Goal: Contribute content: Contribute content

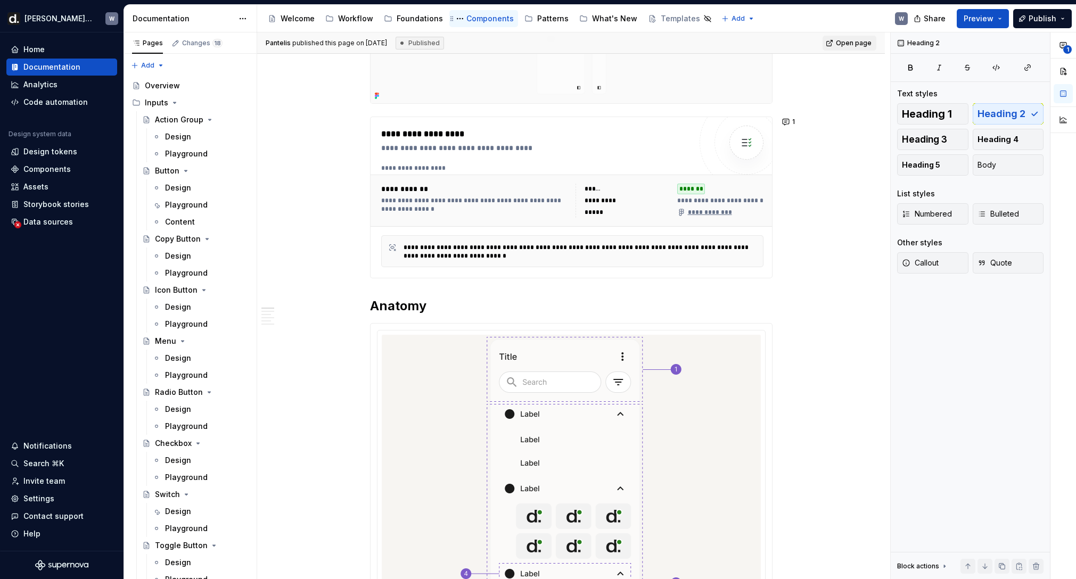
click at [475, 21] on div "Components" at bounding box center [489, 18] width 47 height 11
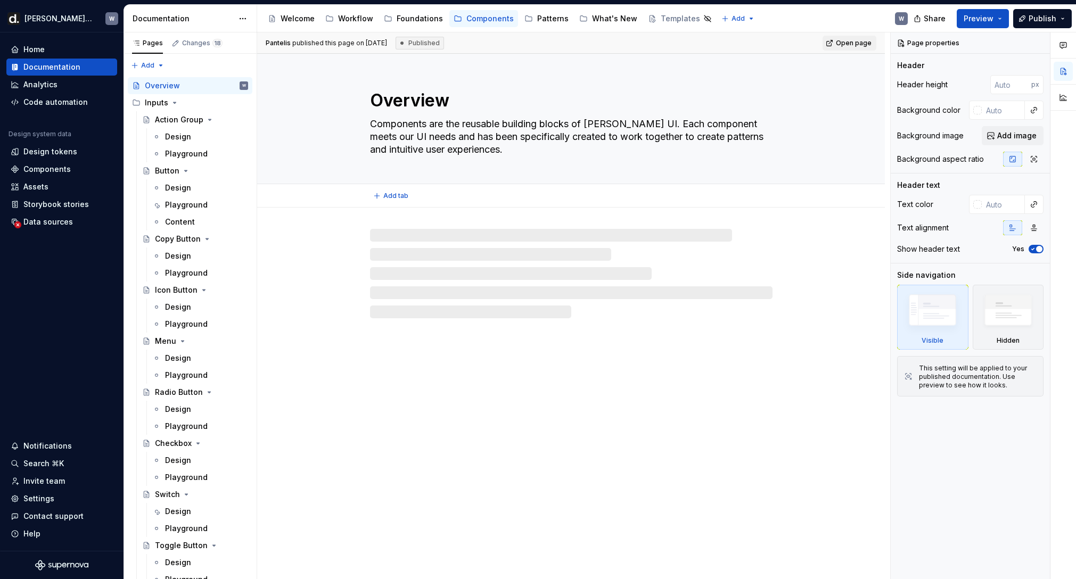
type textarea "*"
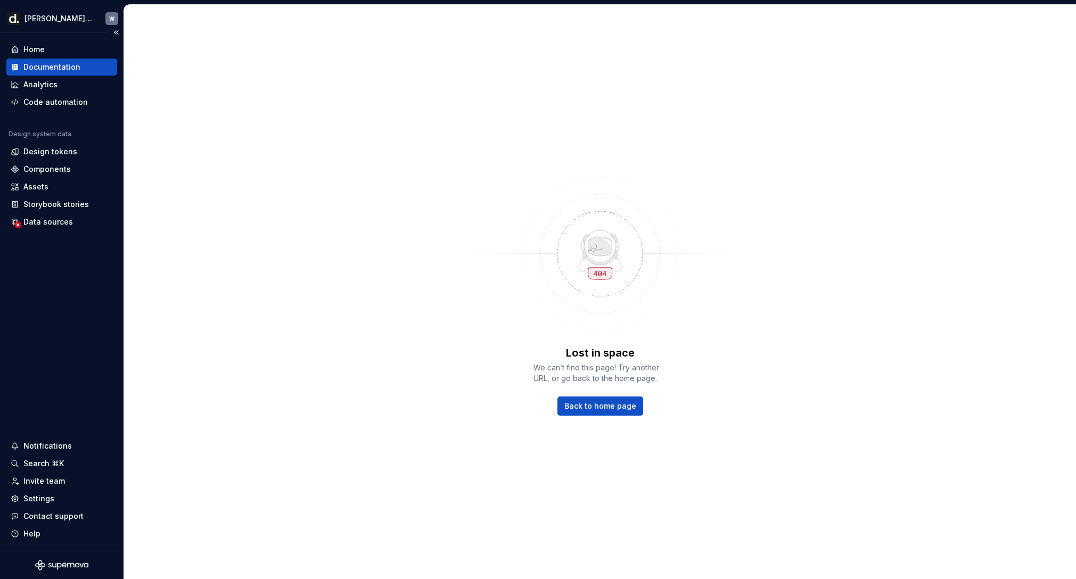
click at [53, 70] on div "Documentation" at bounding box center [51, 67] width 57 height 11
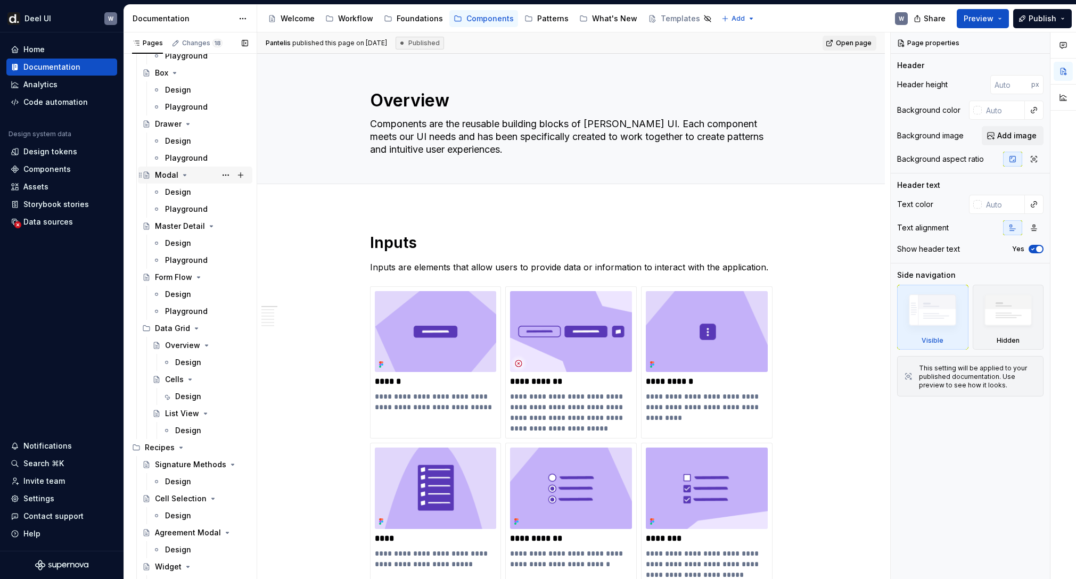
scroll to position [4641, 0]
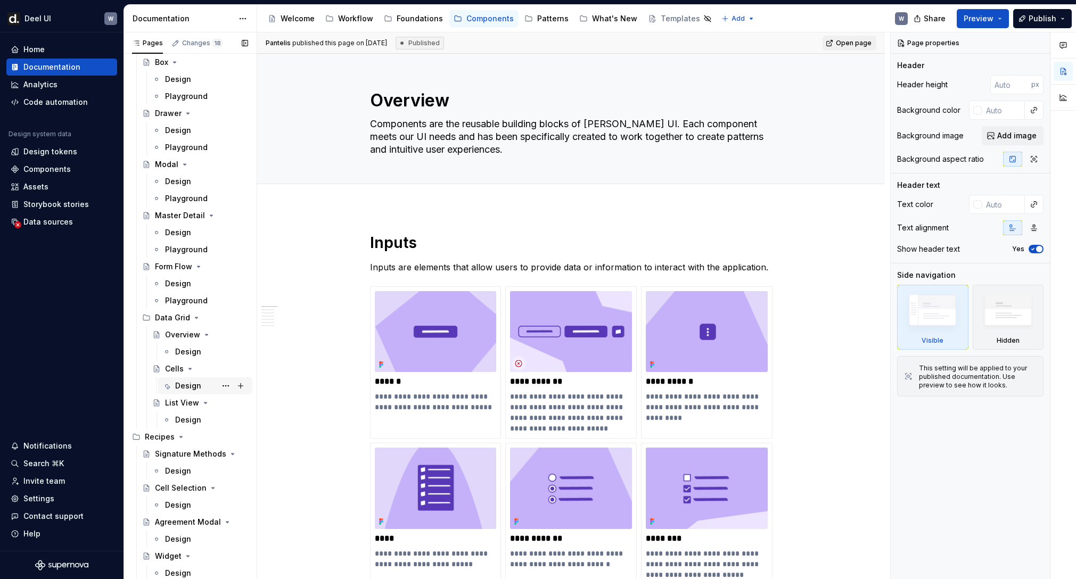
click at [200, 388] on div "Design" at bounding box center [211, 386] width 73 height 15
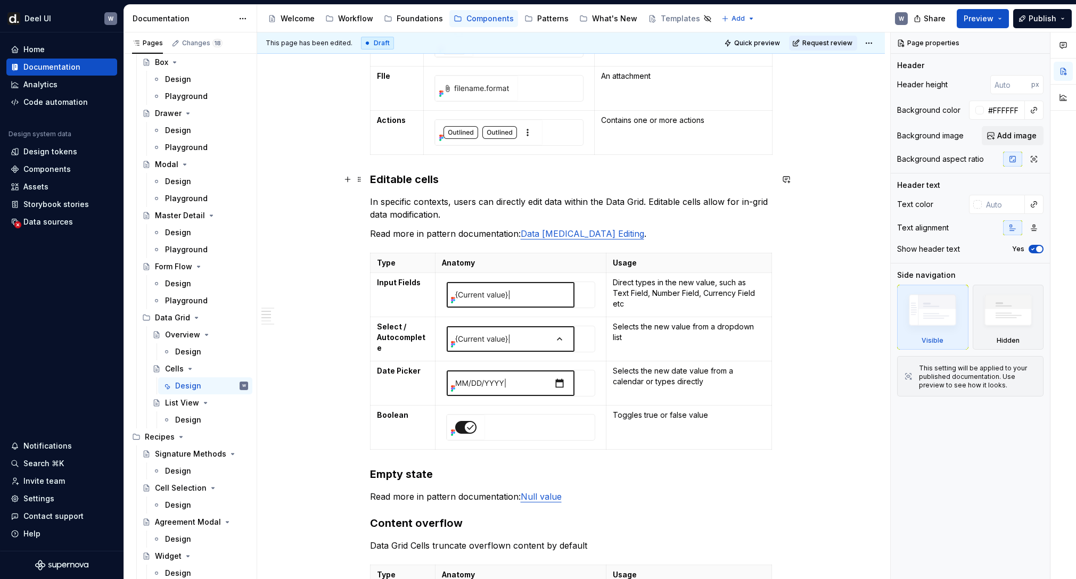
scroll to position [851, 0]
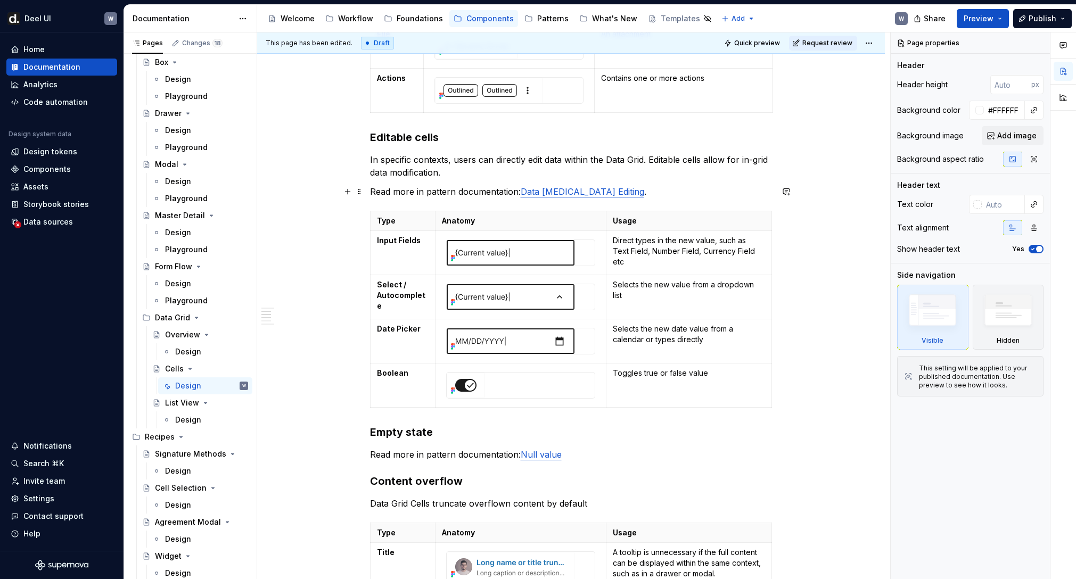
click at [442, 188] on p "Read more in pattern documentation: Data [MEDICAL_DATA] Editing ." at bounding box center [571, 191] width 403 height 13
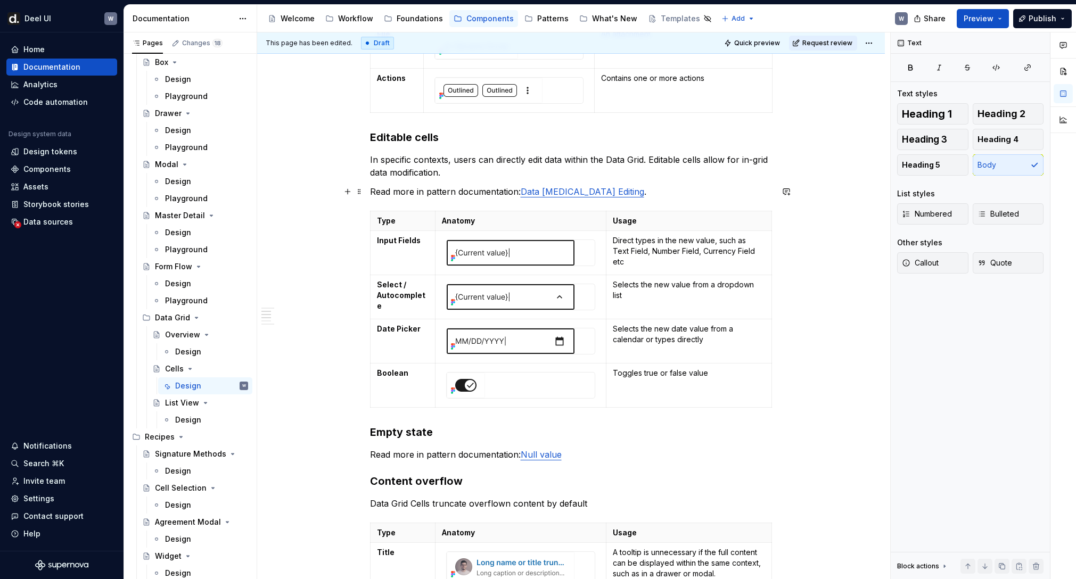
click at [442, 188] on p "Read more in pattern documentation: Data [MEDICAL_DATA] Editing ." at bounding box center [571, 191] width 403 height 13
click at [427, 176] on p "In specific contexts, users can directly edit data within the Data Grid. Editab…" at bounding box center [571, 166] width 403 height 26
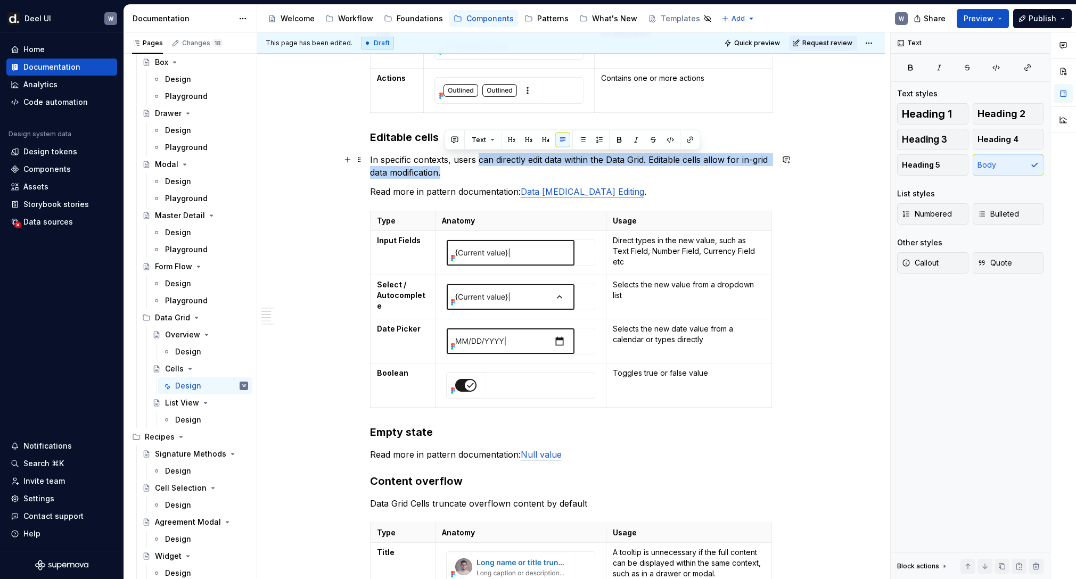
drag, startPoint x: 481, startPoint y: 162, endPoint x: 484, endPoint y: 169, distance: 7.4
click at [484, 169] on p "In specific contexts, users can directly edit data within the Data Grid. Editab…" at bounding box center [571, 166] width 403 height 26
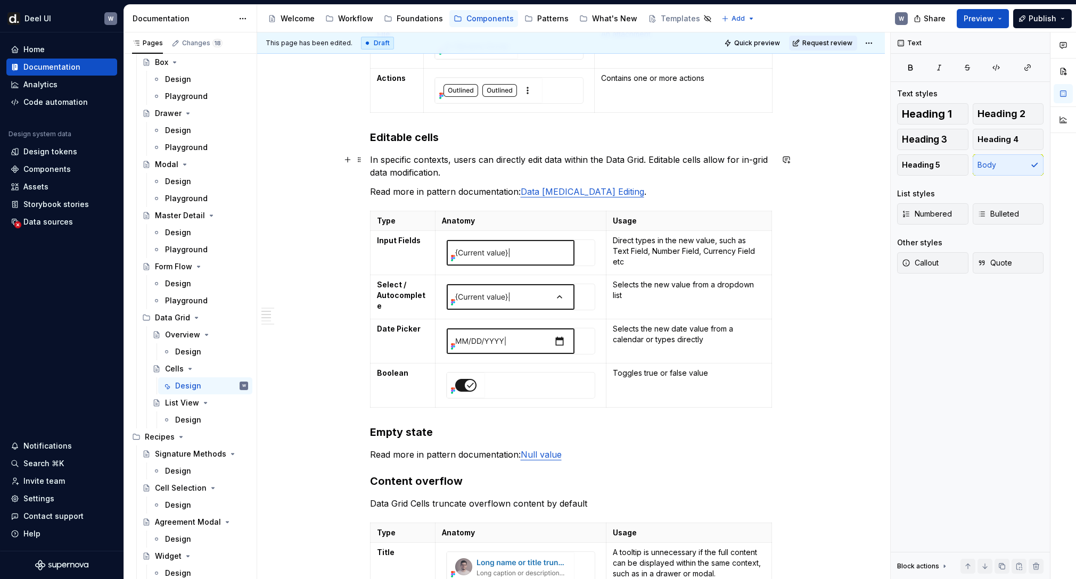
click at [478, 177] on p "In specific contexts, users can directly edit data within the Data Grid. Editab…" at bounding box center [571, 166] width 403 height 26
click at [466, 191] on p "Read more in pattern documentation: Data [MEDICAL_DATA] Editing ." at bounding box center [571, 191] width 403 height 13
click at [363, 218] on span at bounding box center [359, 216] width 9 height 15
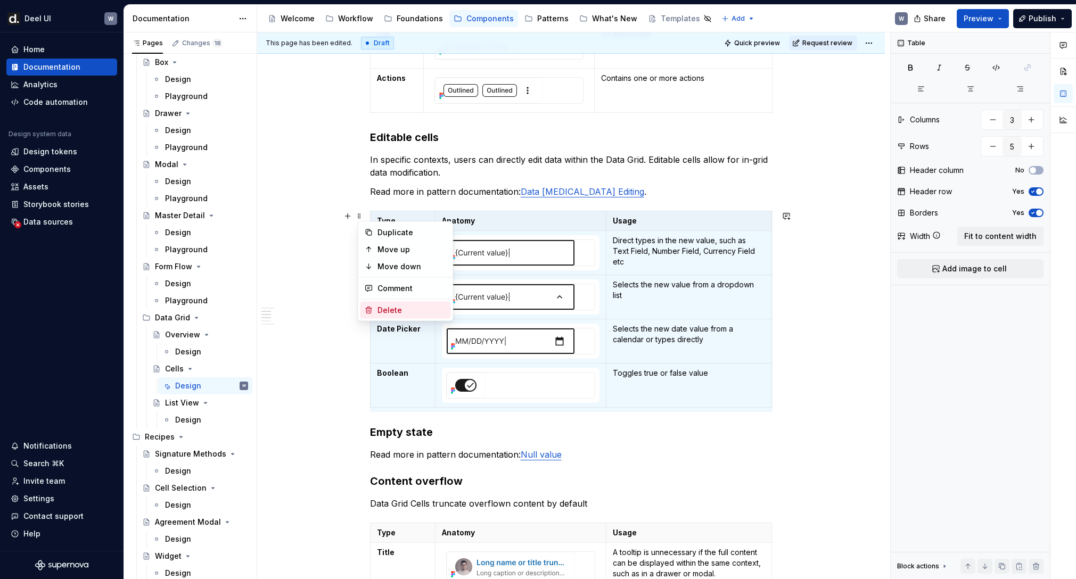
click at [406, 306] on div "Delete" at bounding box center [412, 310] width 69 height 11
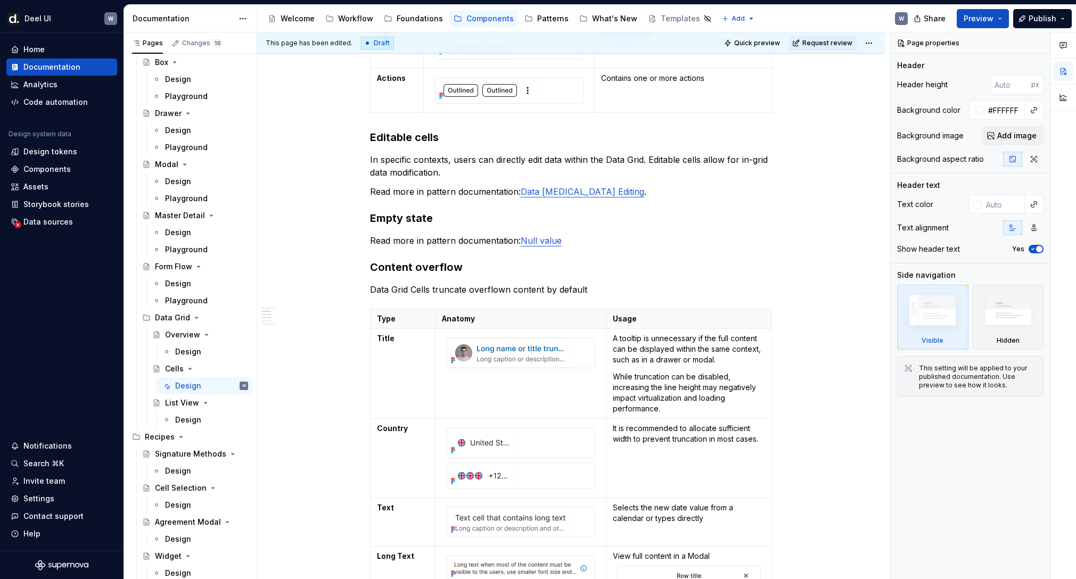
type textarea "*"
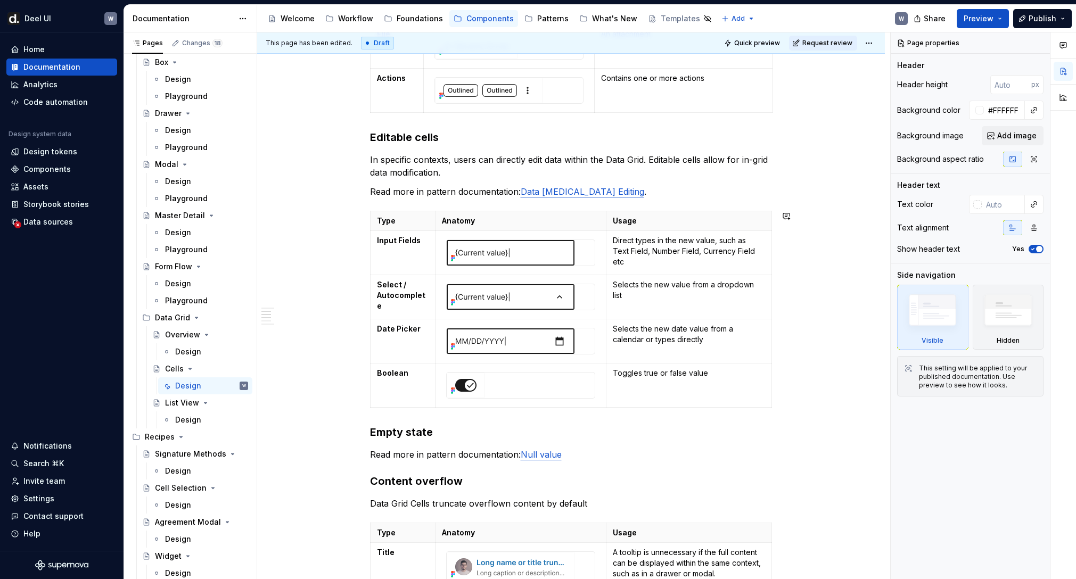
click at [409, 211] on table "Type Anatomy Usage Input Fields Direct types in the new value, such as Text Fie…" at bounding box center [571, 309] width 402 height 197
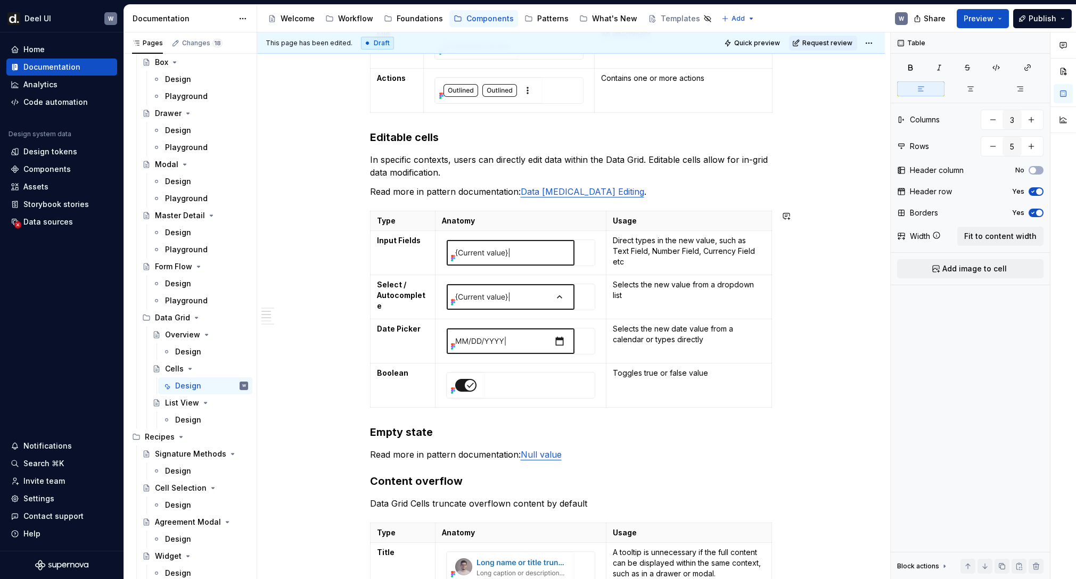
click at [665, 203] on div "Guideline Use cell types that correspond to the specific data type being displa…" at bounding box center [571, 475] width 403 height 2233
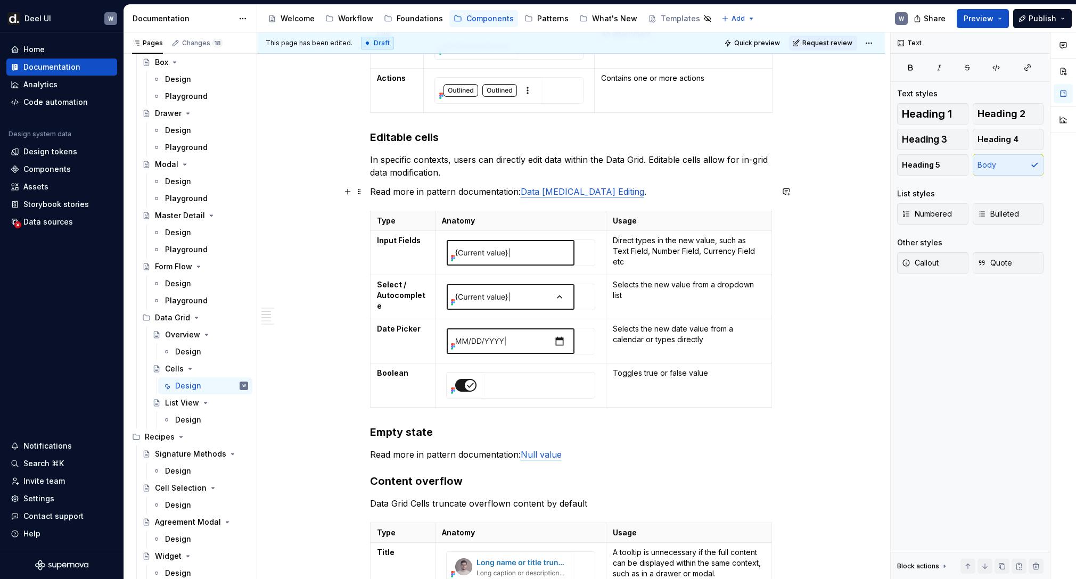
click at [666, 197] on p "Read more in pattern documentation: Data [MEDICAL_DATA] Editing ." at bounding box center [571, 191] width 403 height 13
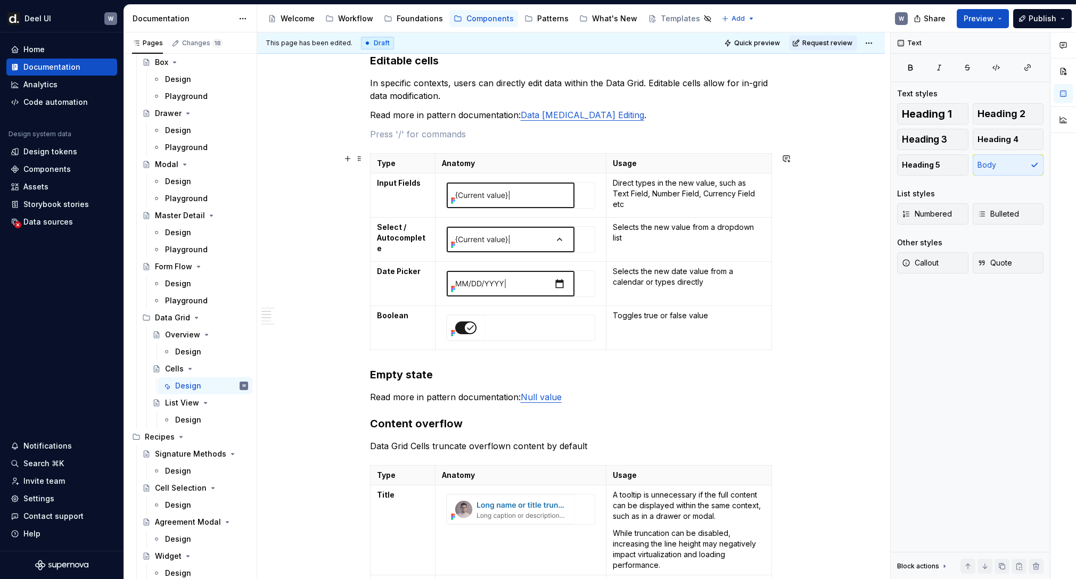
scroll to position [926, 0]
click at [389, 137] on p "States" at bounding box center [571, 135] width 403 height 13
click at [470, 117] on button "button" at bounding box center [473, 115] width 15 height 15
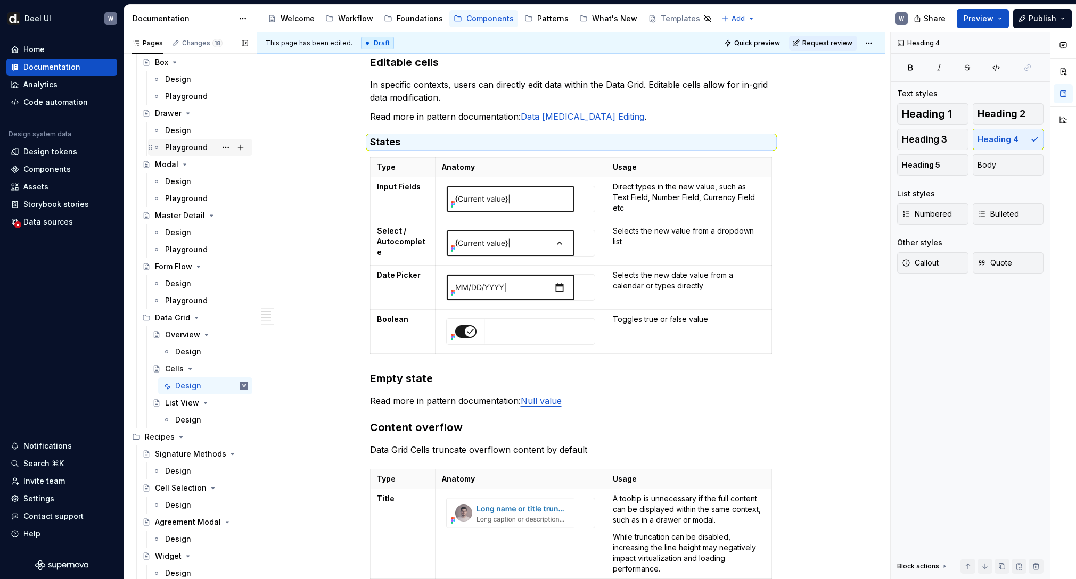
click at [206, 140] on div "Playground" at bounding box center [200, 147] width 104 height 17
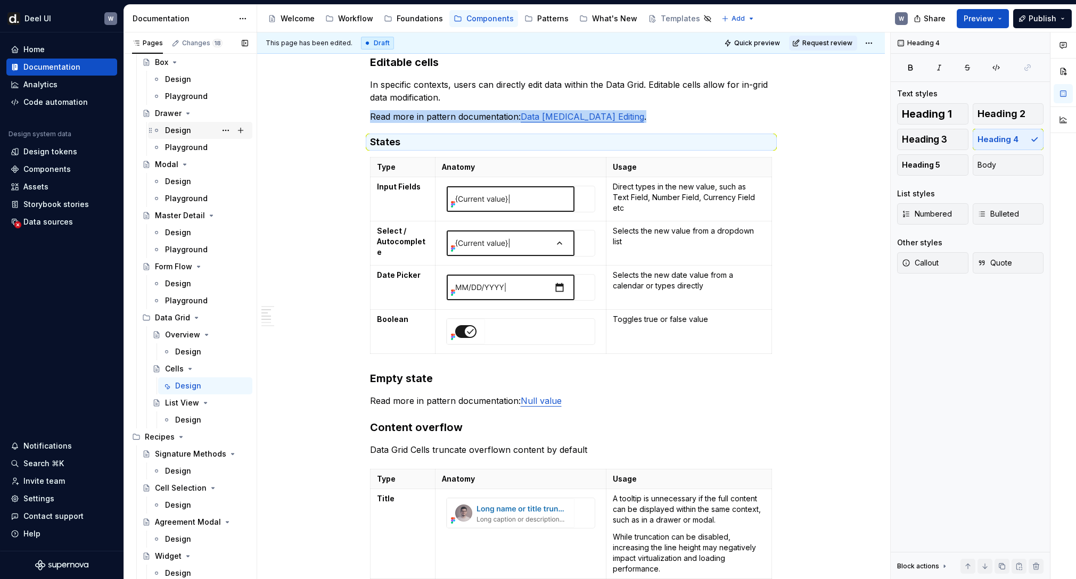
click at [200, 130] on div "Design" at bounding box center [206, 130] width 83 height 15
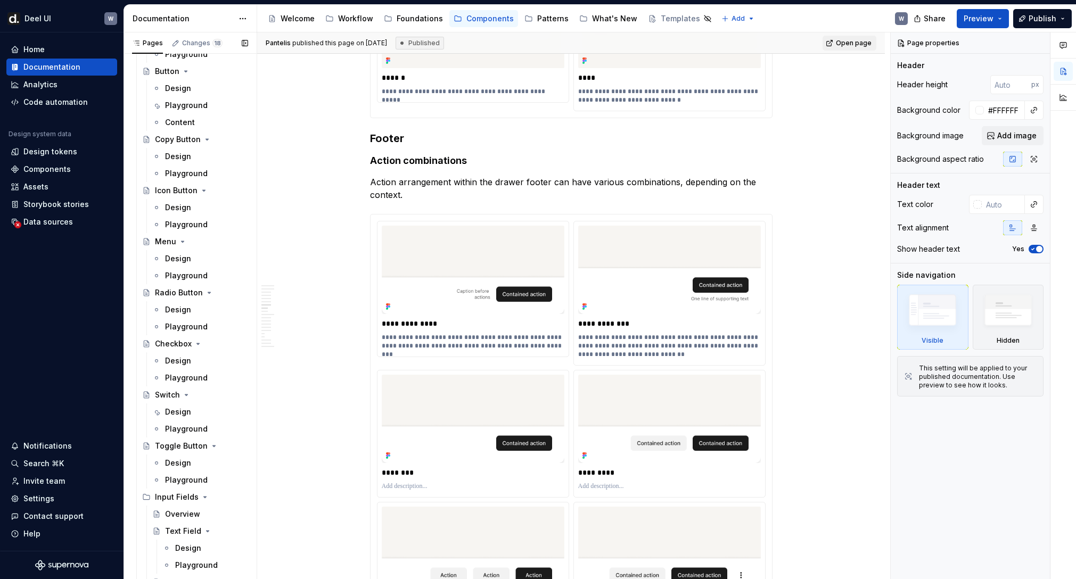
scroll to position [616, 0]
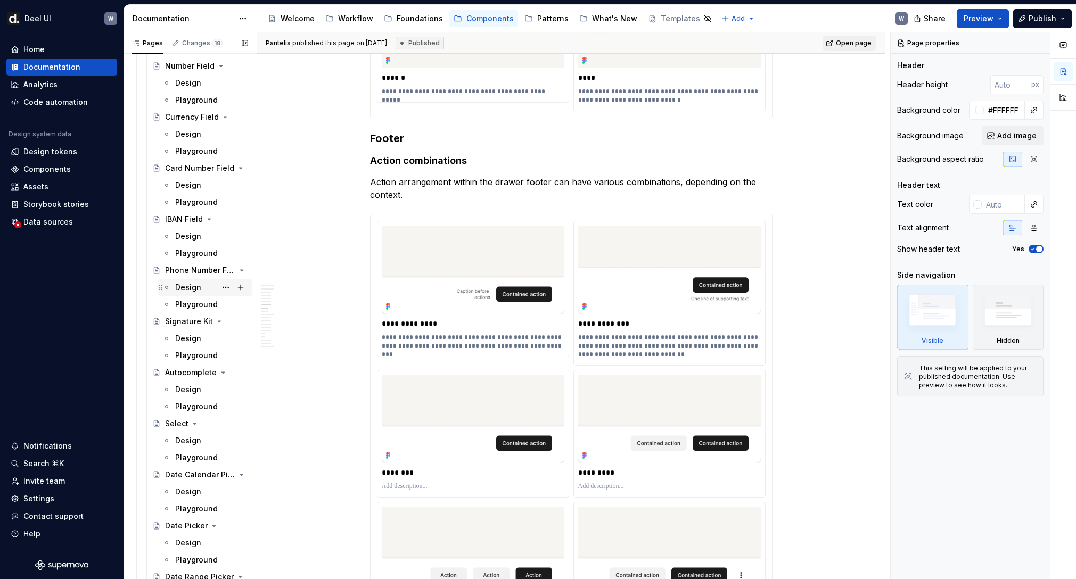
click at [187, 291] on div "Design" at bounding box center [188, 287] width 26 height 11
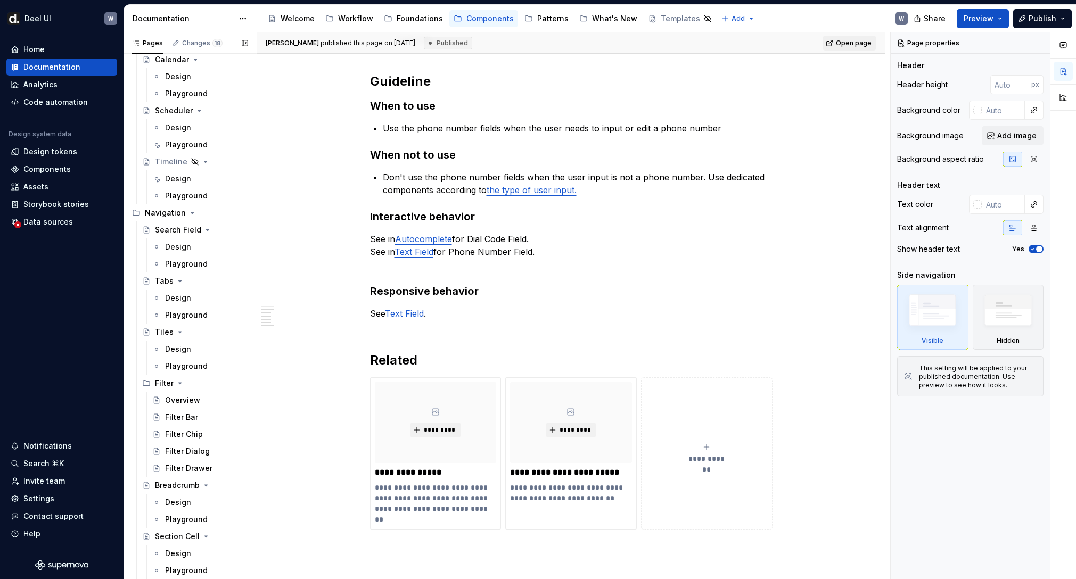
scroll to position [4641, 0]
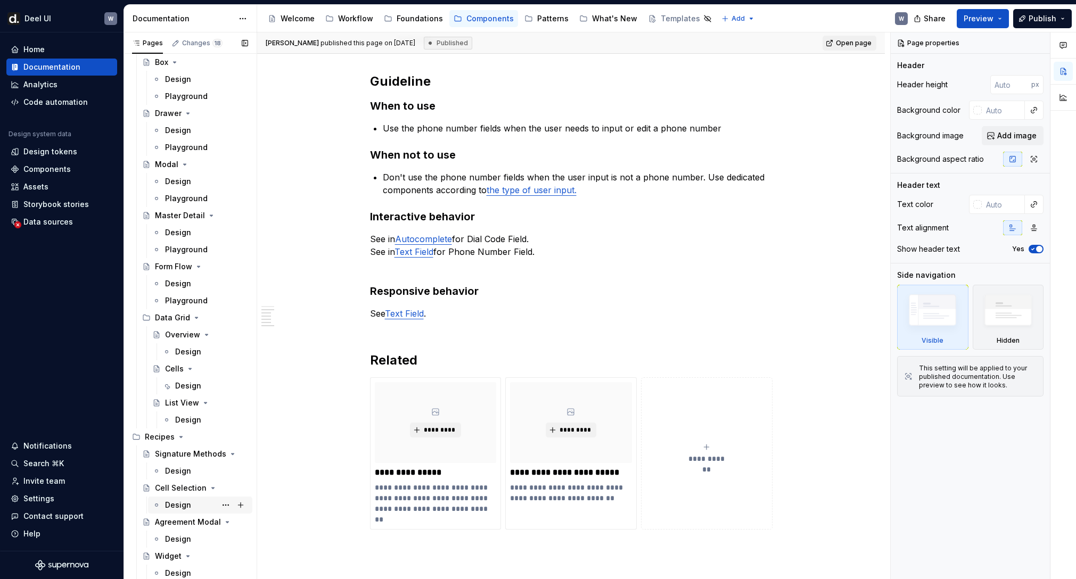
click at [185, 505] on div "Design" at bounding box center [178, 505] width 26 height 11
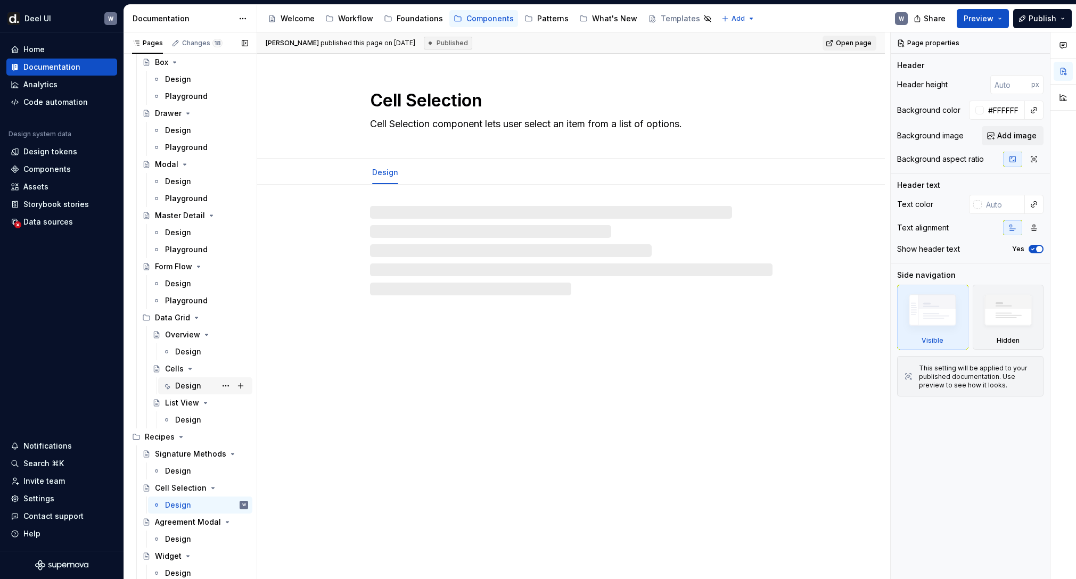
click at [185, 381] on div "Design" at bounding box center [188, 386] width 26 height 11
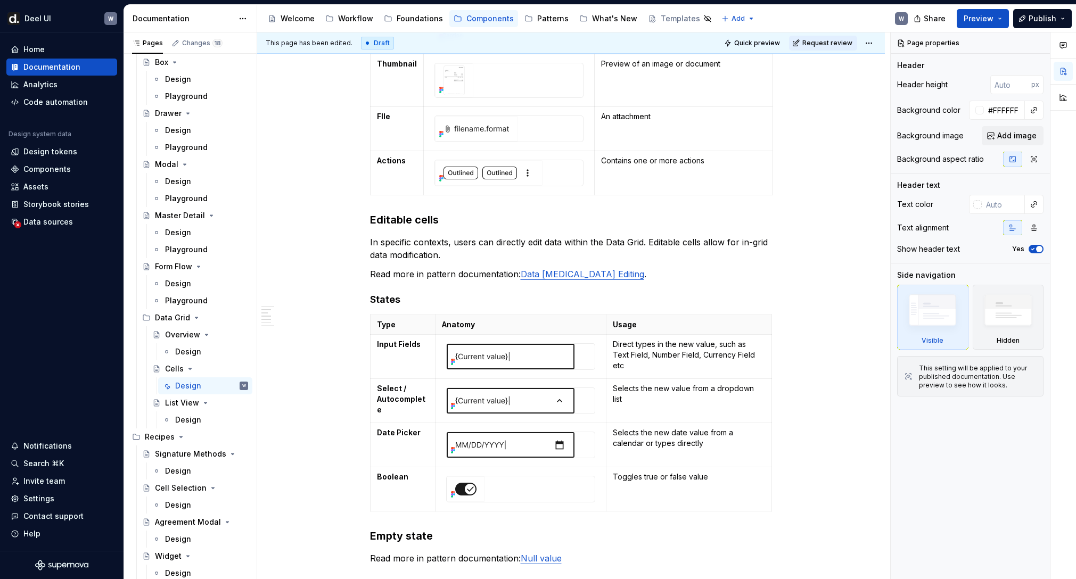
scroll to position [806, 0]
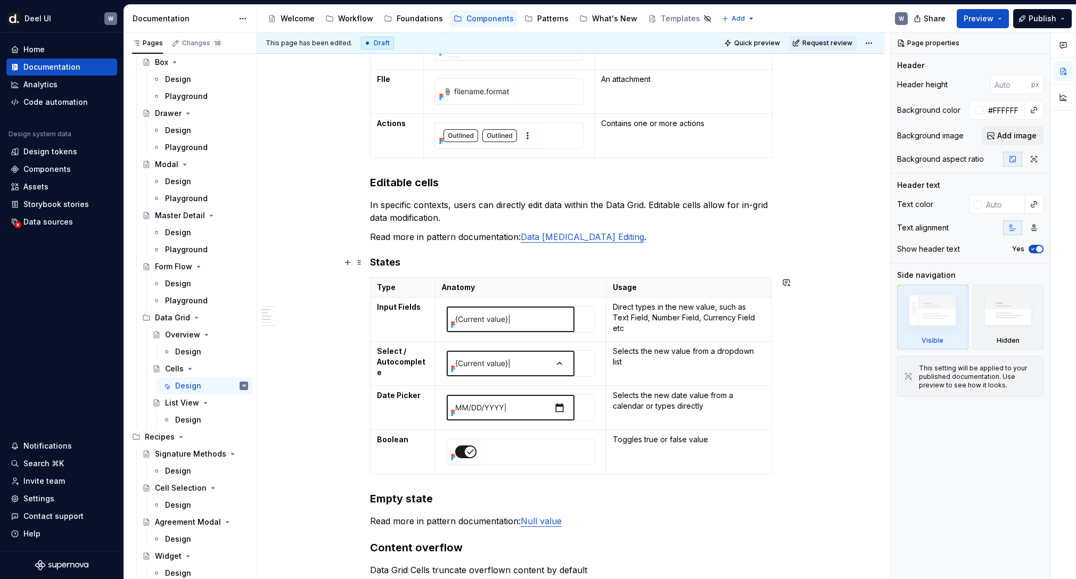
click at [390, 263] on h4 "States" at bounding box center [571, 262] width 403 height 13
type textarea "*"
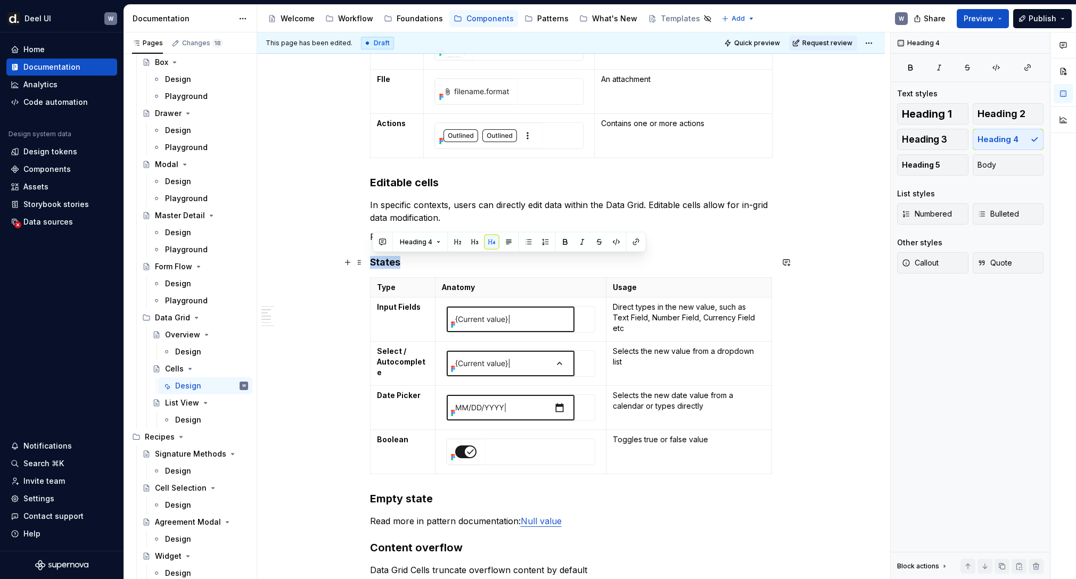
click at [390, 263] on h4 "States" at bounding box center [571, 262] width 403 height 13
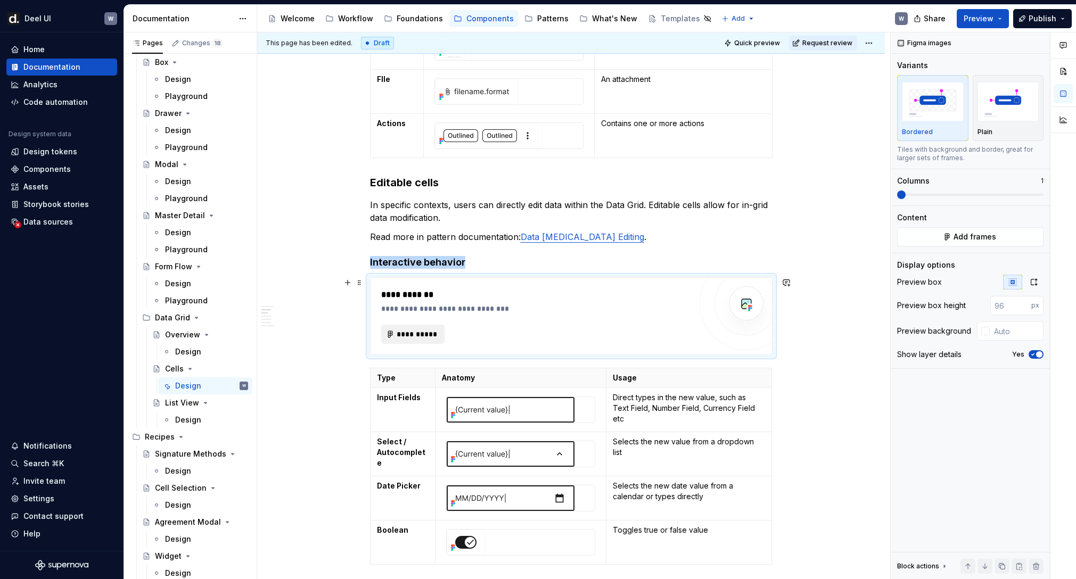
click at [429, 331] on span "**********" at bounding box center [418, 334] width 42 height 11
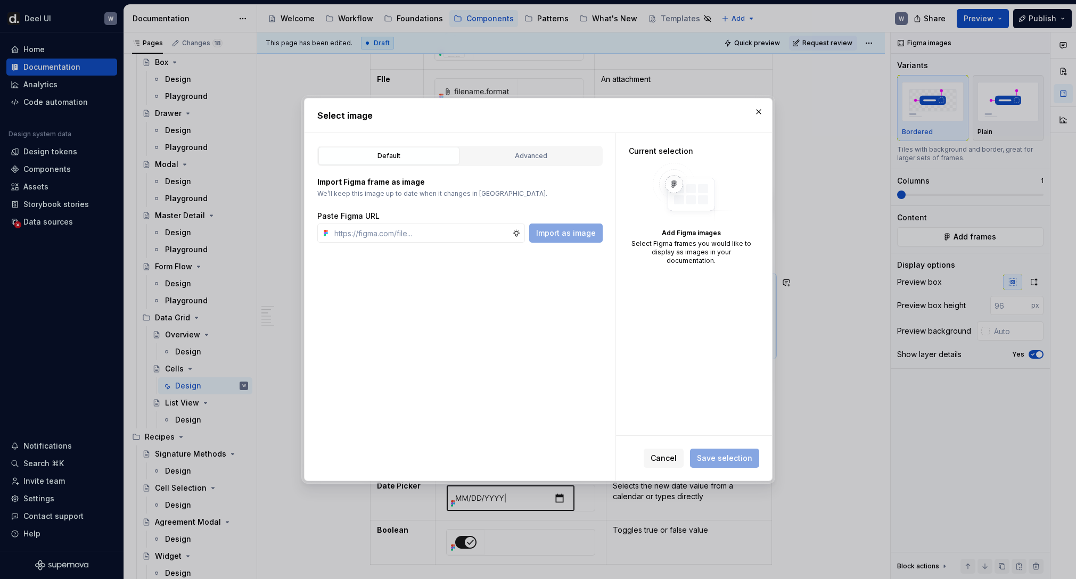
type textarea "*"
click at [387, 238] on input "text" at bounding box center [421, 233] width 182 height 19
paste input "[URL][DOMAIN_NAME]"
type input "[URL][DOMAIN_NAME]"
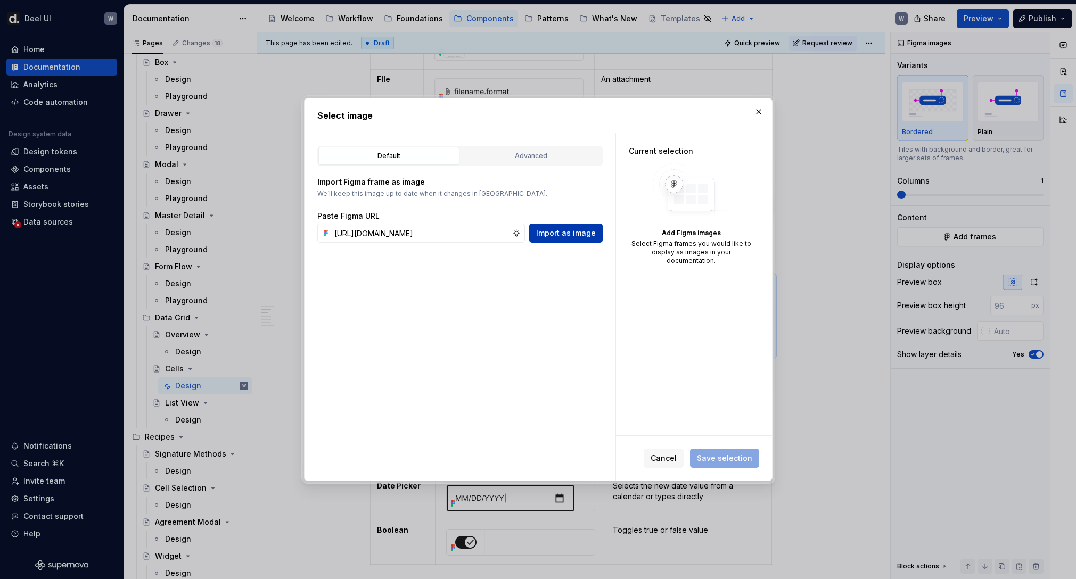
click at [555, 233] on span "Import as image" at bounding box center [566, 233] width 60 height 11
click at [409, 242] on input "text" at bounding box center [421, 233] width 182 height 19
paste input "[URL][DOMAIN_NAME]"
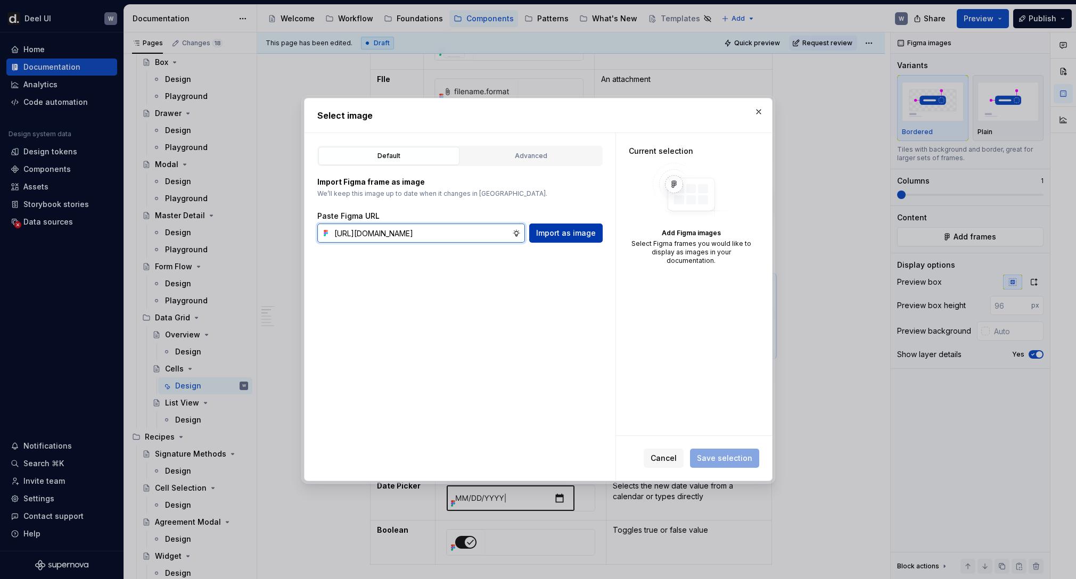
type input "[URL][DOMAIN_NAME]"
click at [556, 232] on span "Import as image" at bounding box center [566, 233] width 60 height 11
click at [565, 200] on div "Import Figma frame as image We’ll keep this image up to date when it changes in…" at bounding box center [459, 210] width 285 height 66
click at [757, 114] on button "button" at bounding box center [758, 111] width 15 height 15
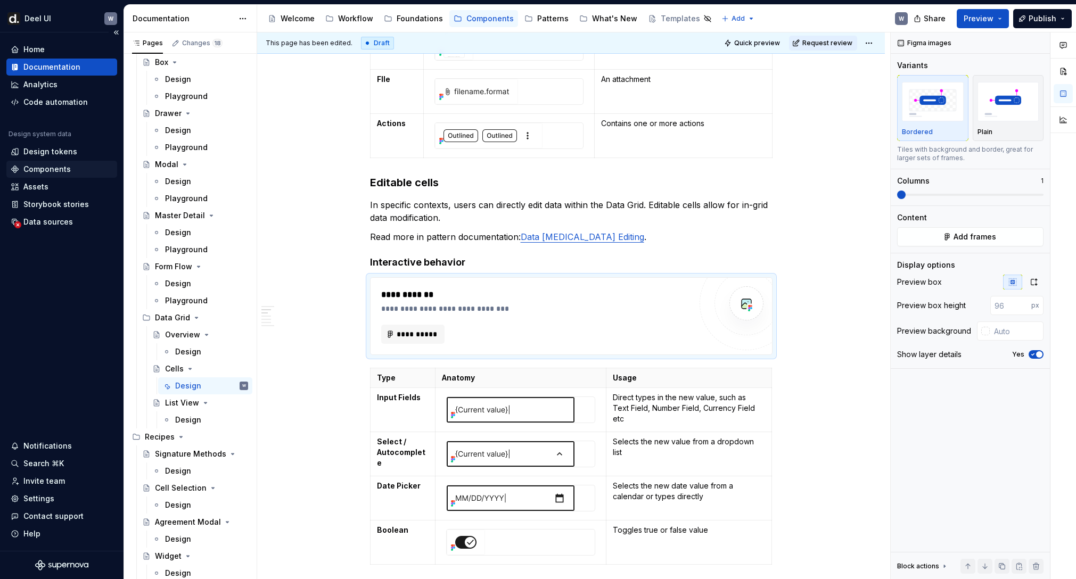
click at [69, 169] on div "Components" at bounding box center [62, 169] width 102 height 11
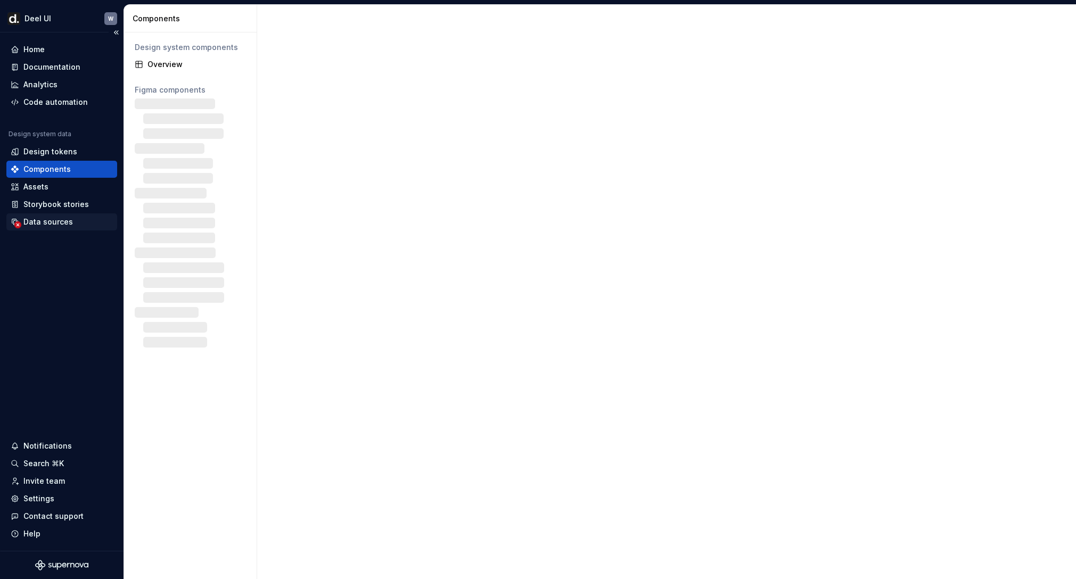
click at [77, 218] on div "Data sources" at bounding box center [62, 222] width 102 height 11
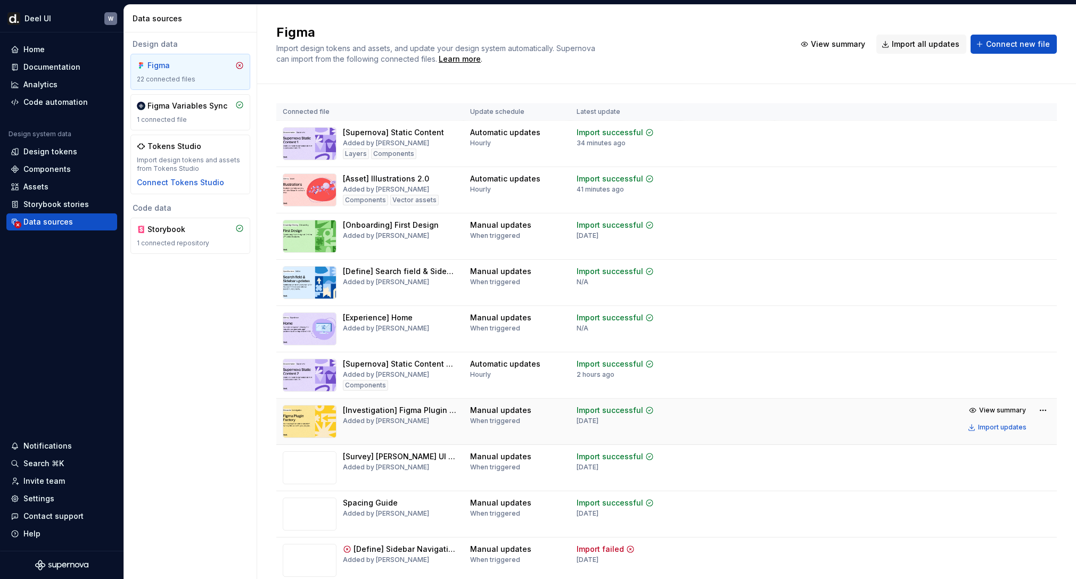
scroll to position [341, 0]
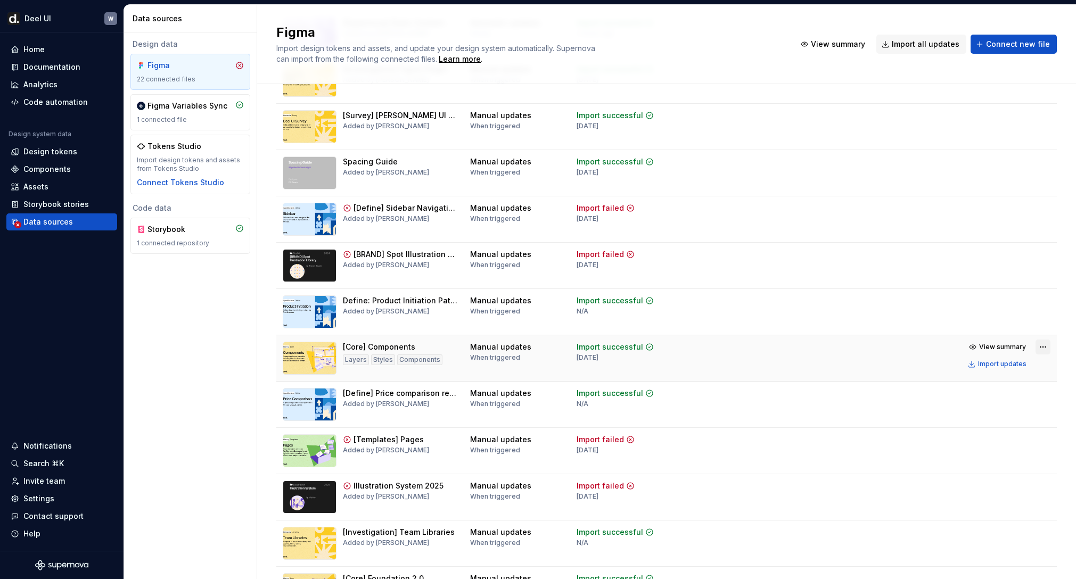
click at [1039, 347] on html "[PERSON_NAME] UI W Home Documentation Analytics Code automation Design system d…" at bounding box center [538, 289] width 1076 height 579
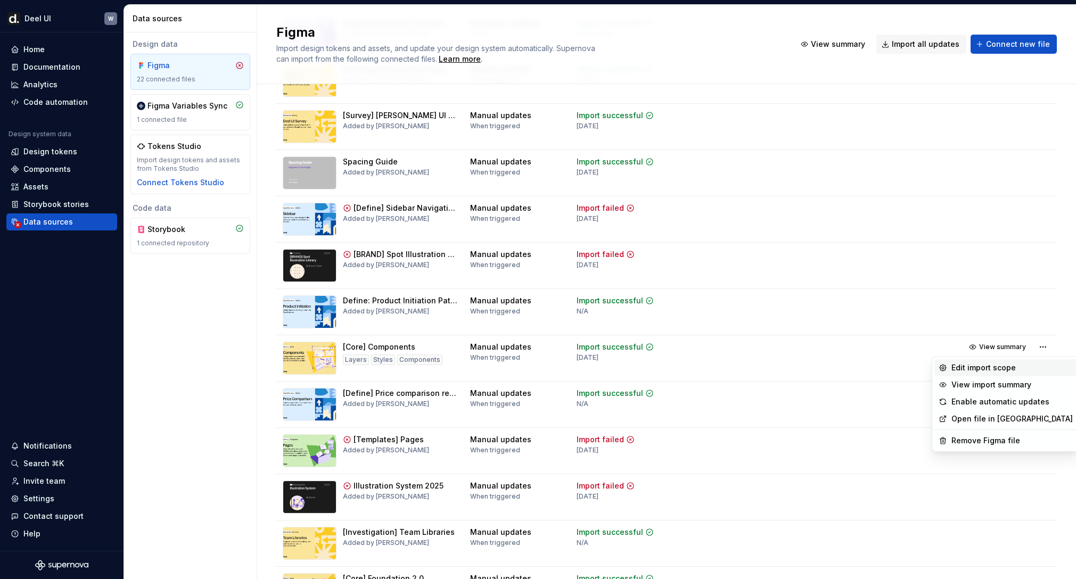
click at [1017, 367] on div "Edit import scope" at bounding box center [1012, 368] width 121 height 11
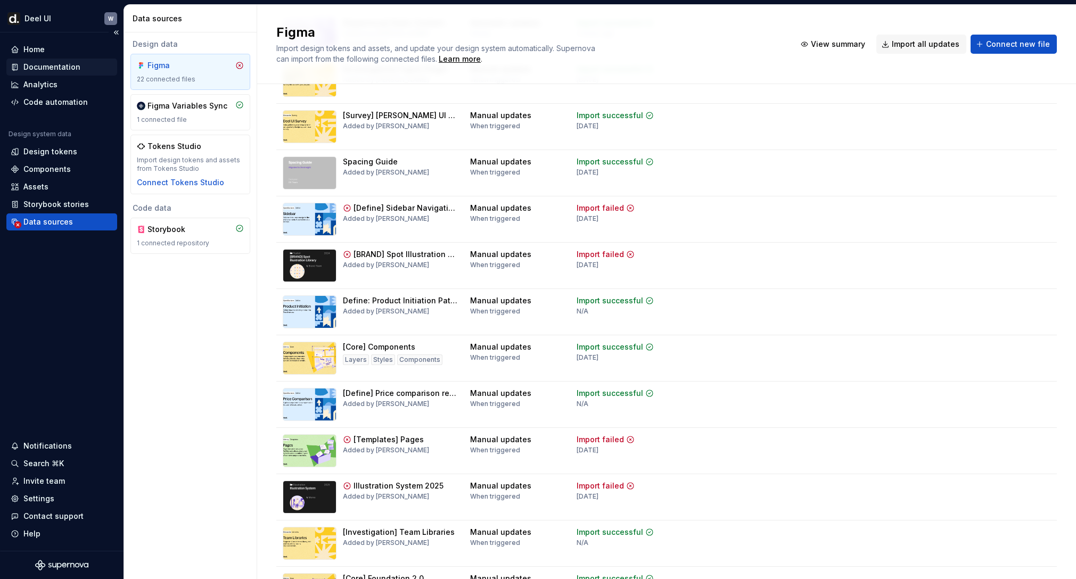
click at [73, 65] on div "Documentation" at bounding box center [51, 67] width 57 height 11
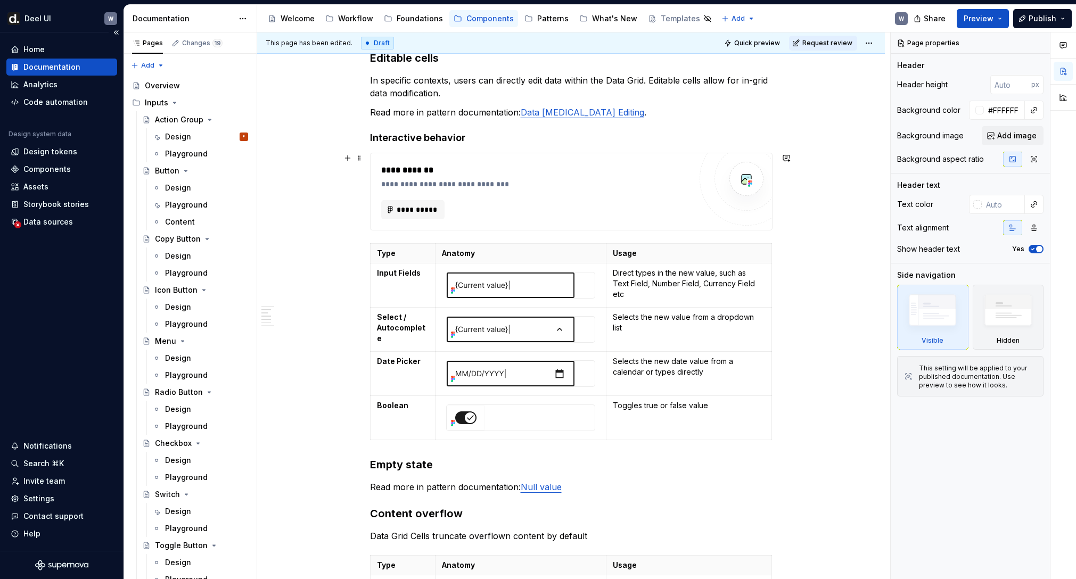
scroll to position [923, 0]
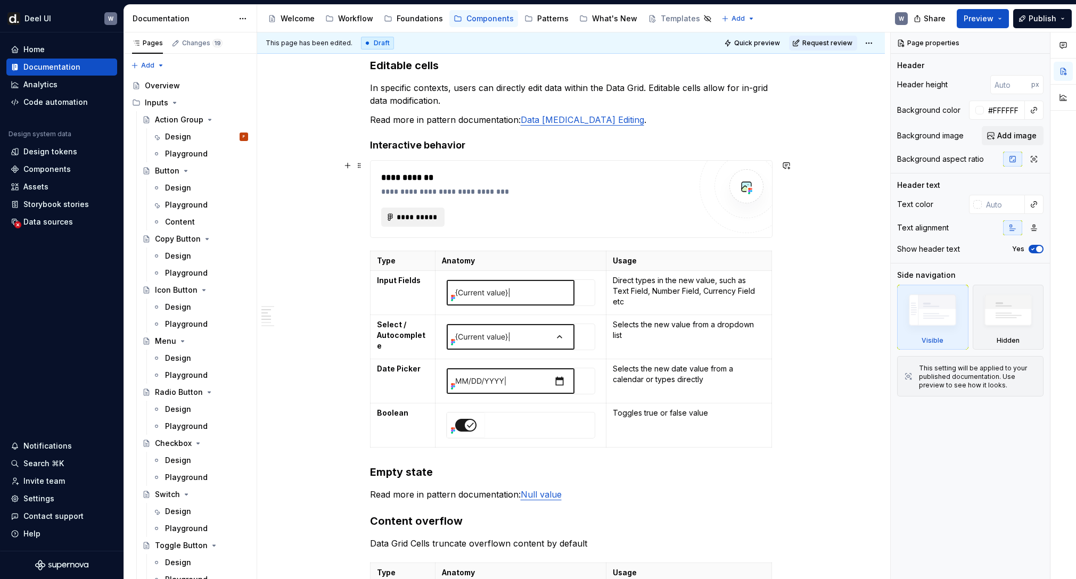
click at [430, 220] on span "**********" at bounding box center [418, 217] width 42 height 11
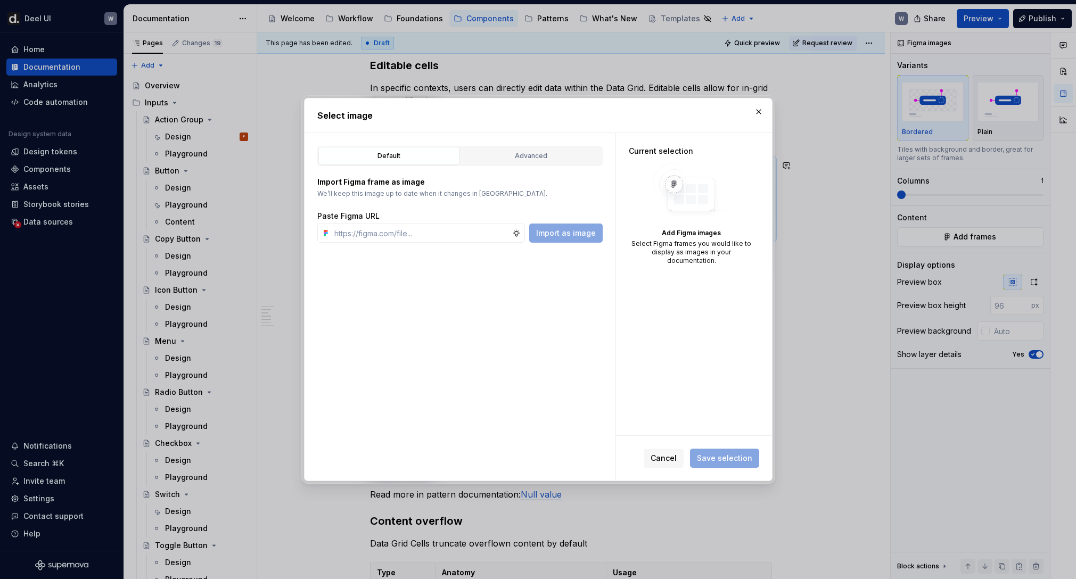
click at [563, 237] on div "Import as image" at bounding box center [565, 233] width 73 height 19
click at [515, 159] on div "Advanced" at bounding box center [531, 156] width 134 height 11
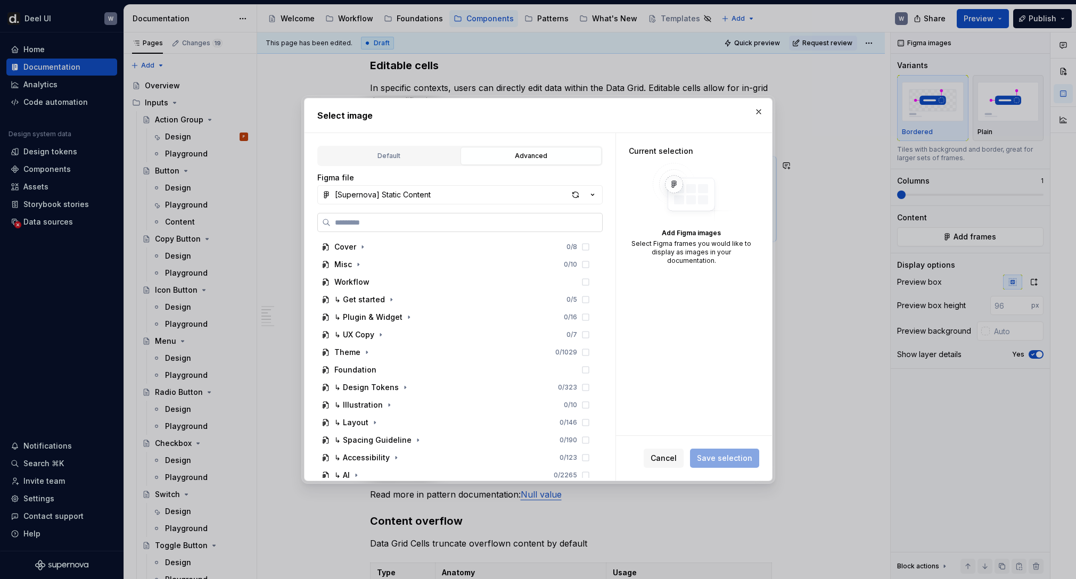
click at [443, 223] on input "search" at bounding box center [467, 222] width 272 height 11
click at [579, 195] on div "button" at bounding box center [575, 194] width 15 height 15
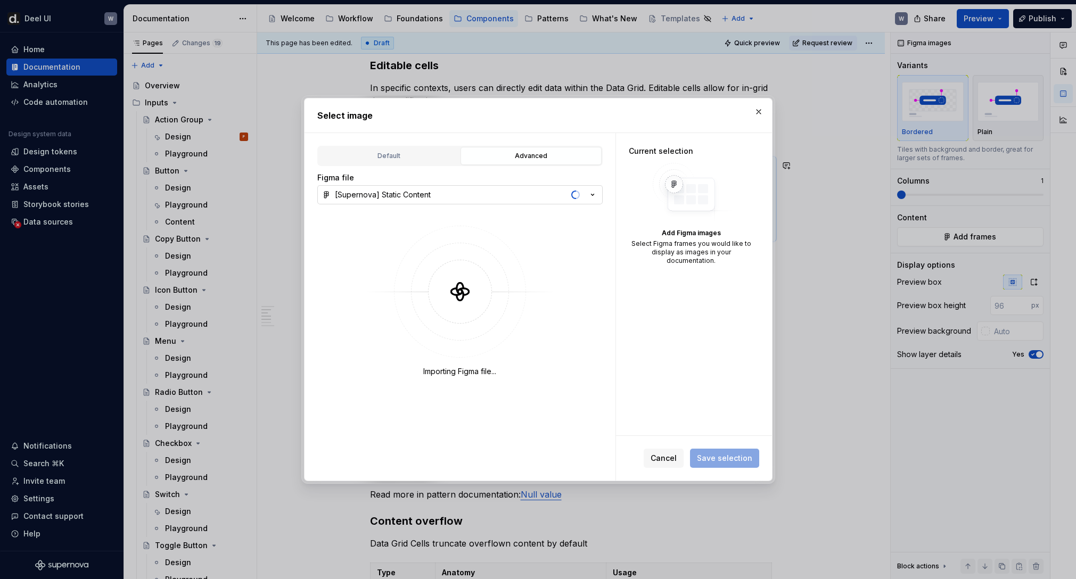
click at [589, 198] on icon "button" at bounding box center [592, 195] width 11 height 11
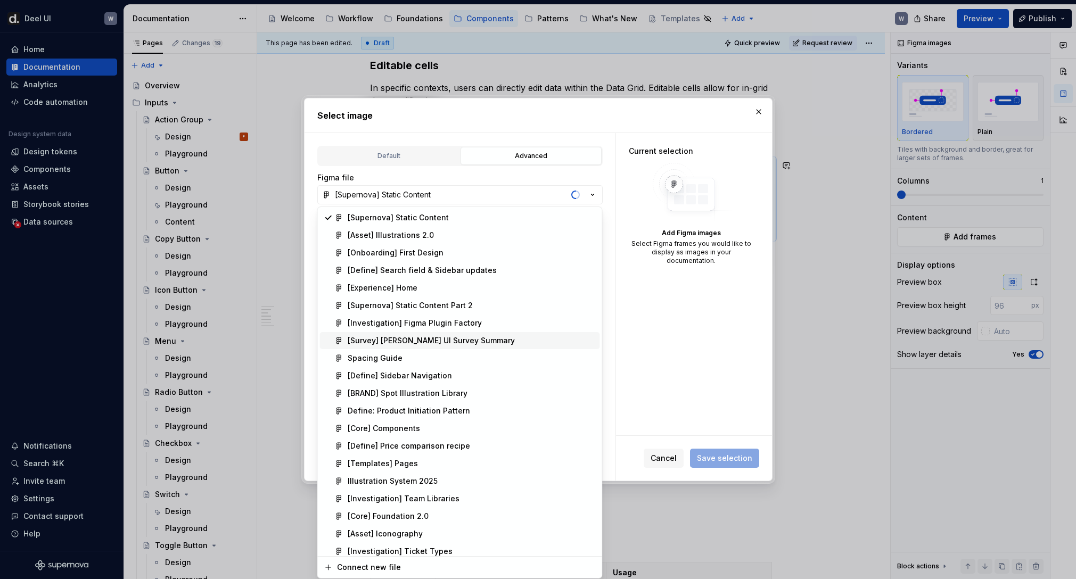
scroll to position [41, 0]
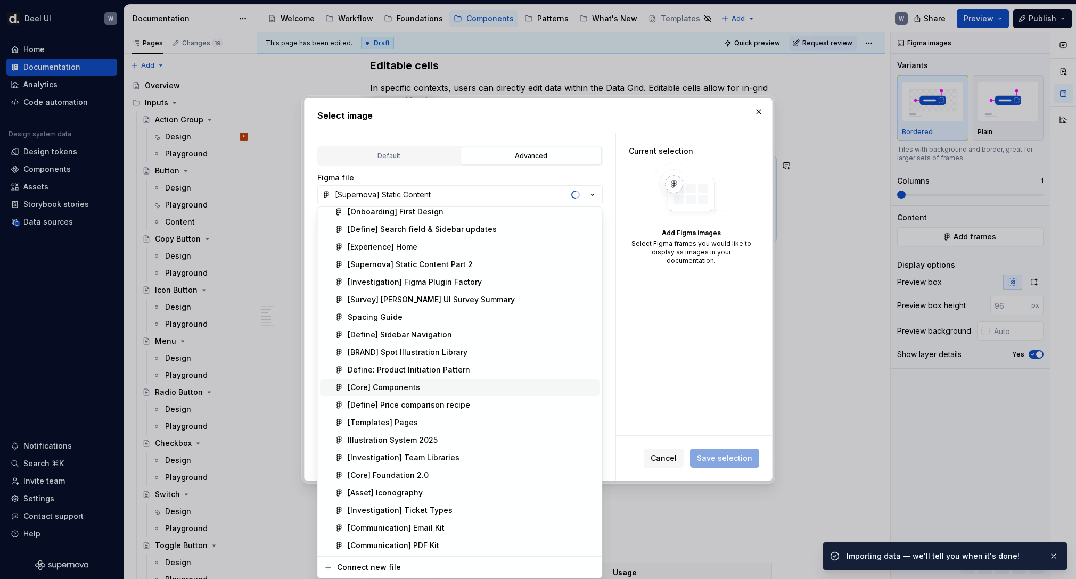
click at [429, 386] on div "[Core] Components" at bounding box center [472, 387] width 248 height 11
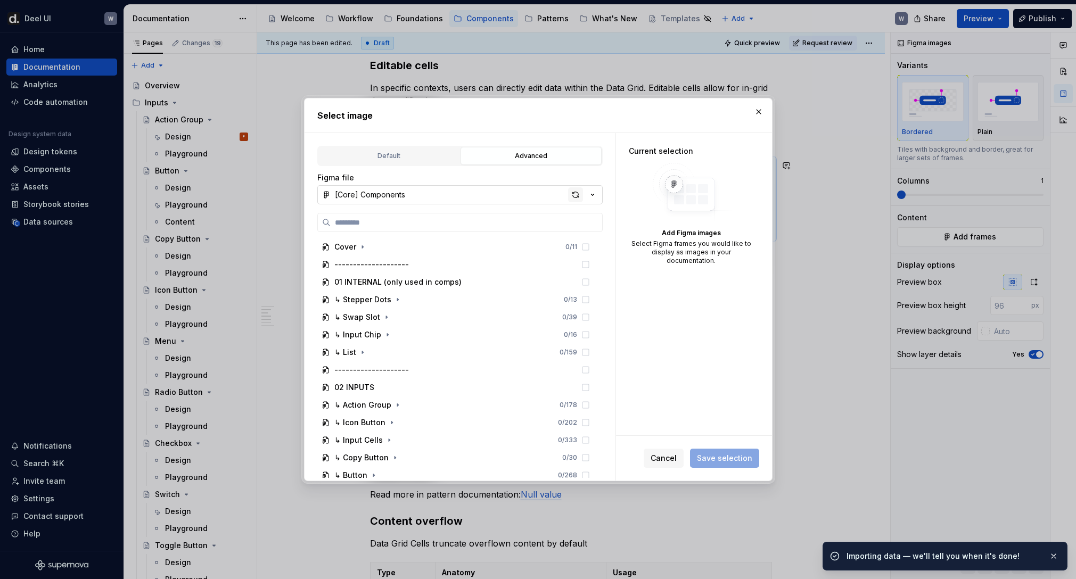
click at [575, 191] on div "button" at bounding box center [575, 194] width 15 height 15
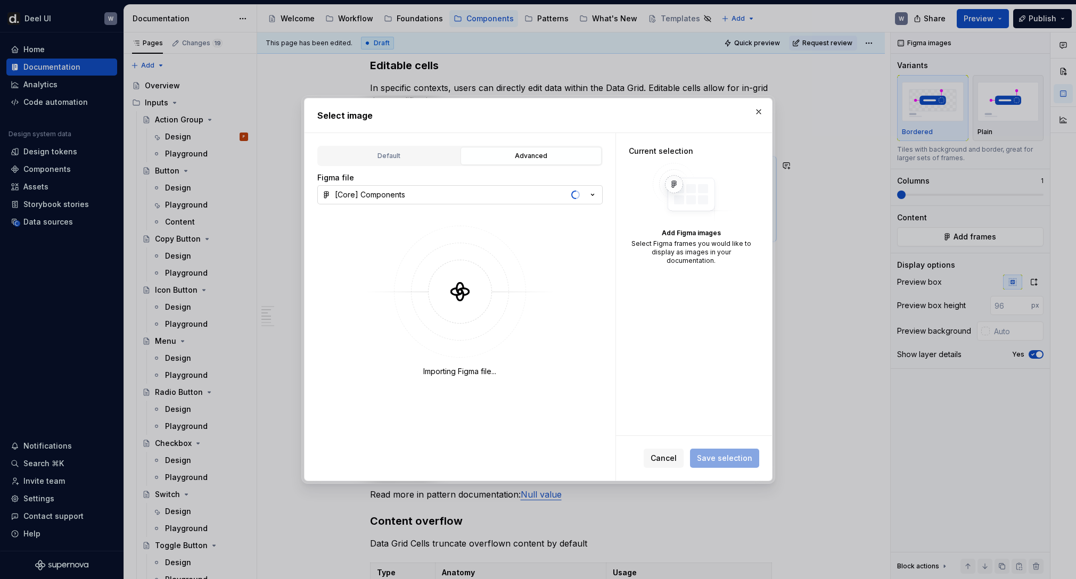
type textarea "*"
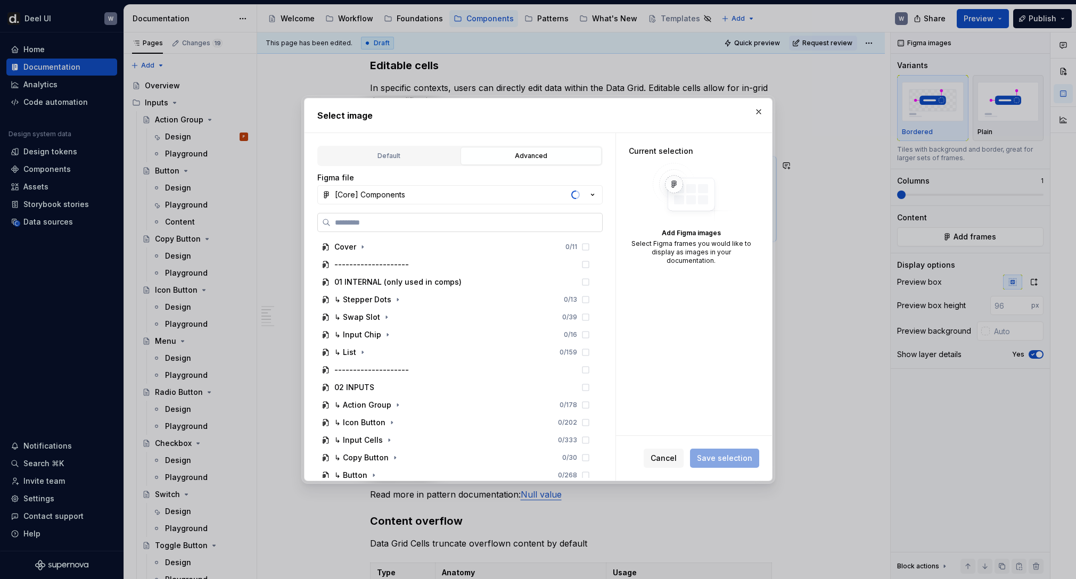
click at [444, 219] on input "search" at bounding box center [467, 222] width 272 height 11
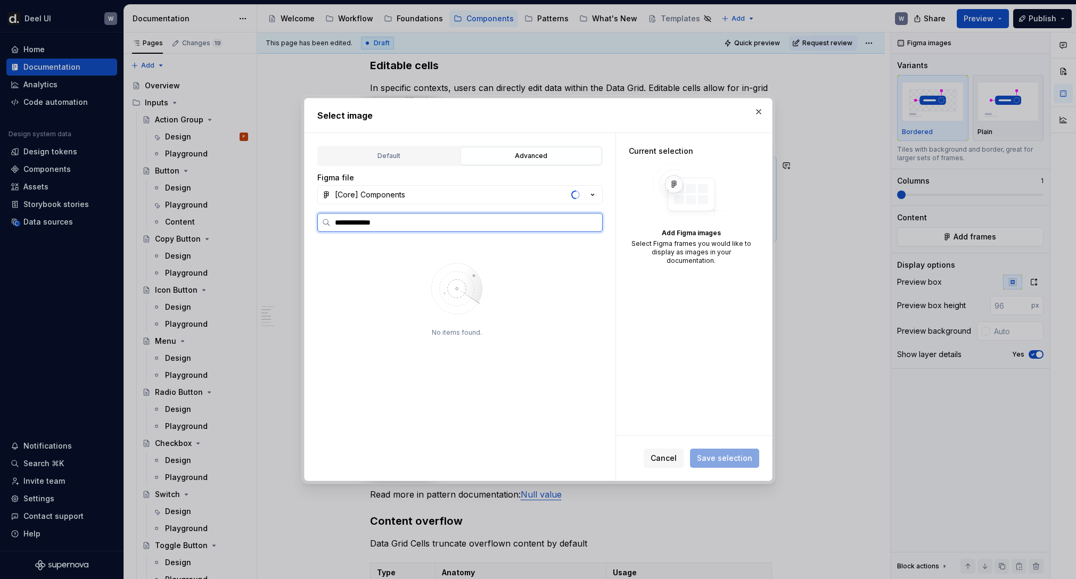
type input "**********"
type textarea "*"
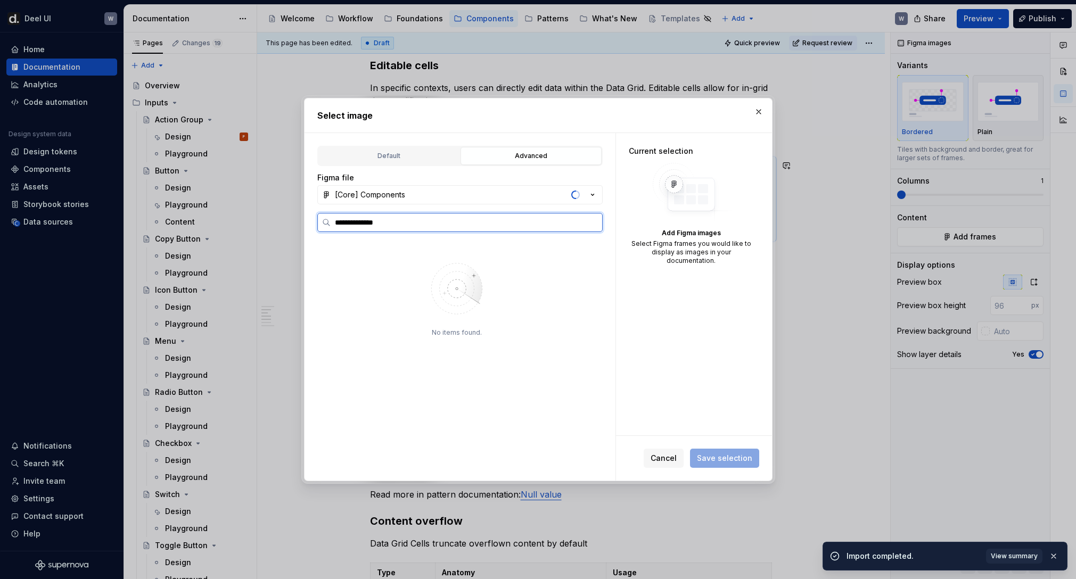
type input "**********"
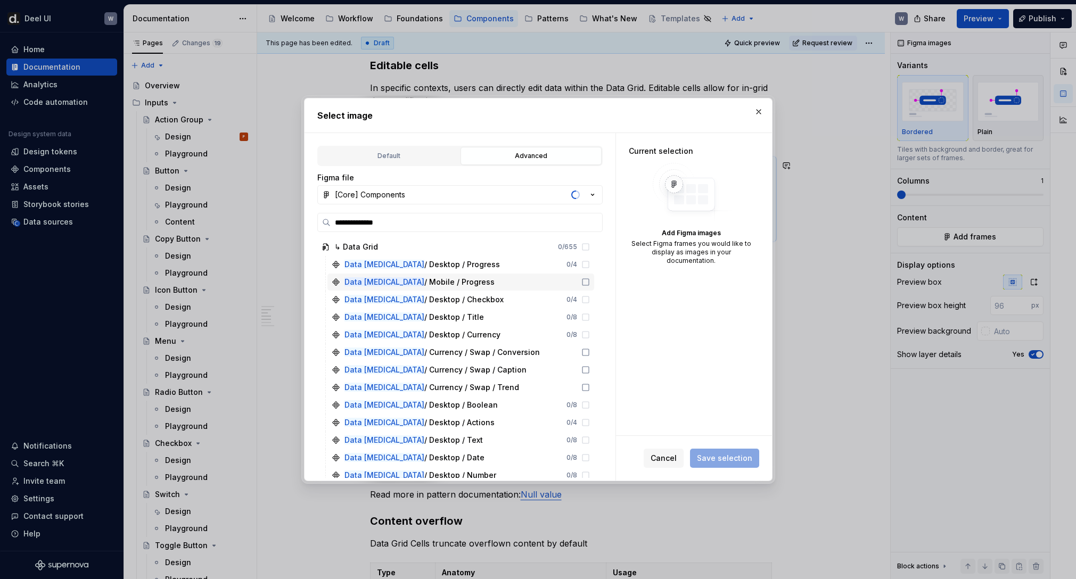
type textarea "*"
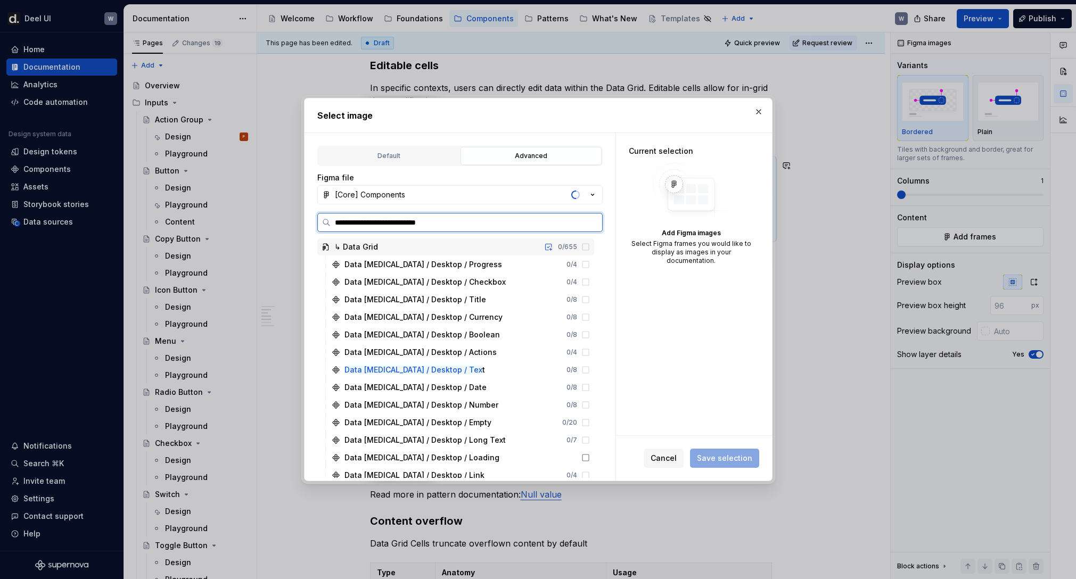
type input "**********"
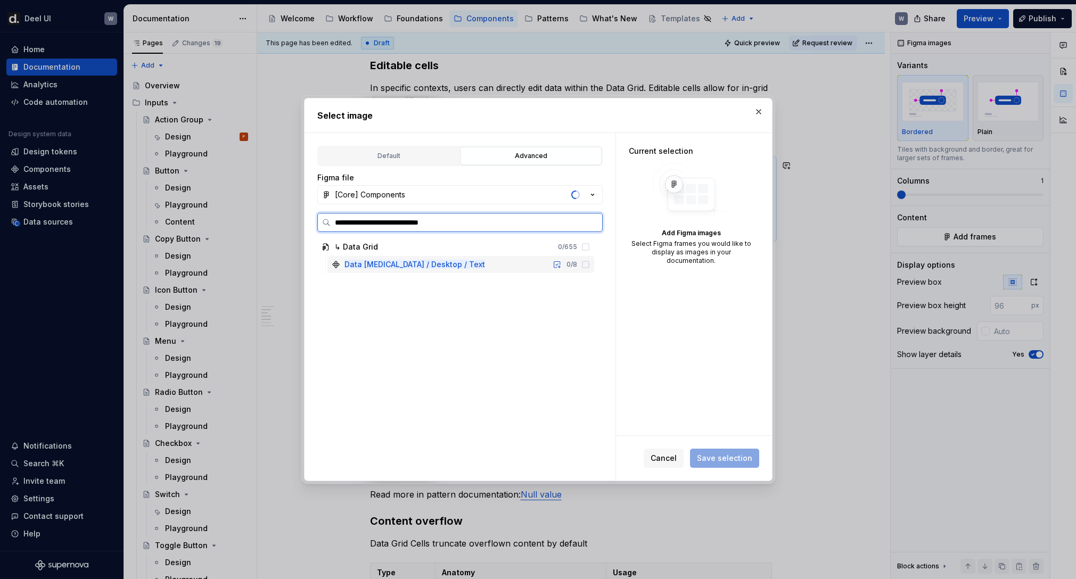
click at [590, 265] on icon at bounding box center [585, 264] width 9 height 9
click at [590, 267] on icon at bounding box center [585, 264] width 9 height 9
click at [590, 263] on icon at bounding box center [585, 264] width 9 height 9
click at [590, 264] on icon at bounding box center [585, 264] width 9 height 9
click at [590, 265] on icon at bounding box center [585, 264] width 9 height 9
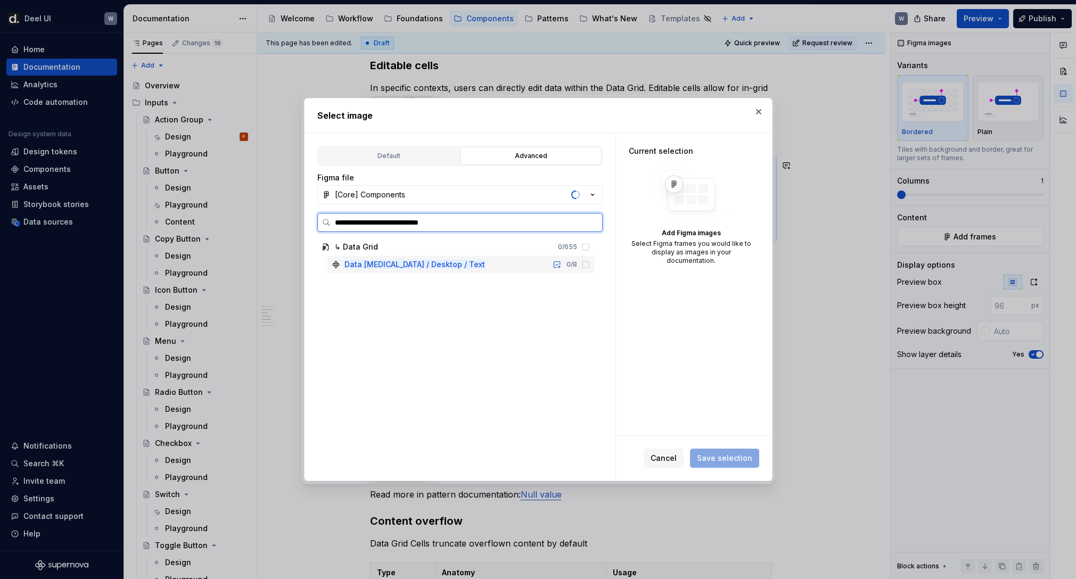
click at [544, 266] on div "Data [MEDICAL_DATA] / Desktop / Text 0 / 8" at bounding box center [460, 264] width 267 height 17
click at [562, 266] on button "button" at bounding box center [557, 264] width 15 height 15
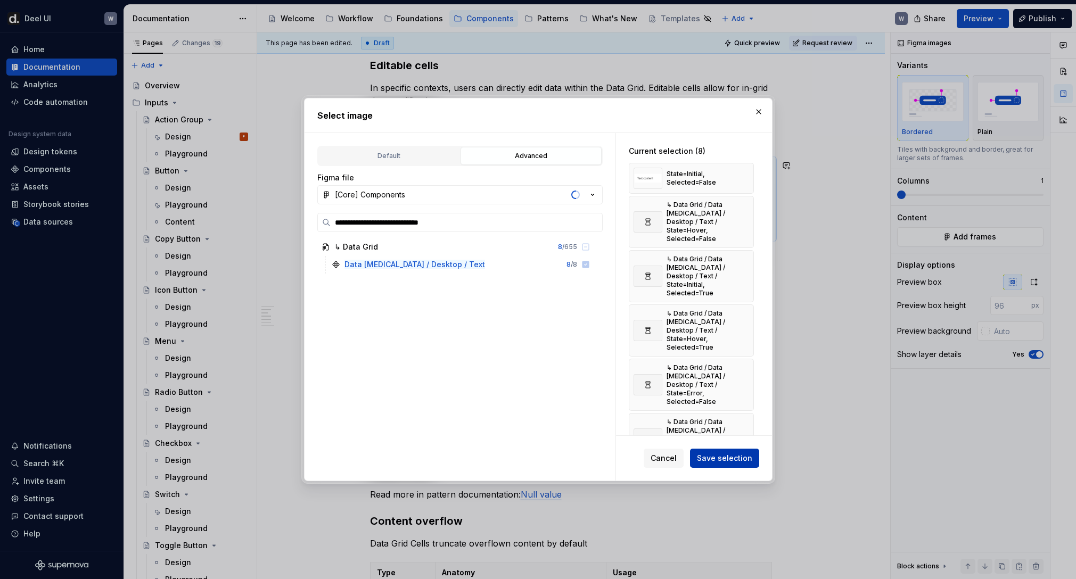
click at [721, 456] on span "Save selection" at bounding box center [724, 458] width 55 height 11
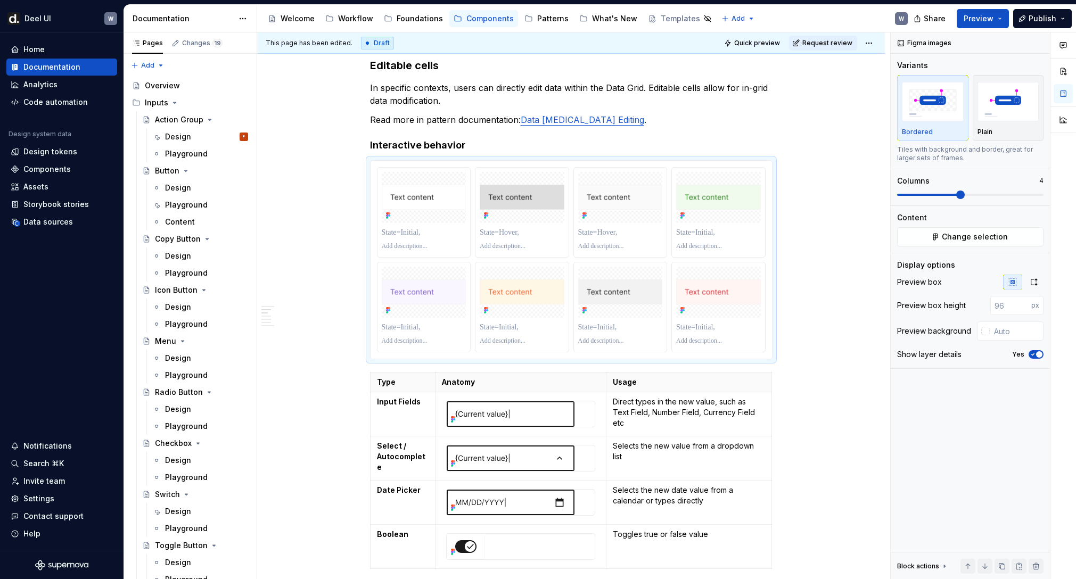
scroll to position [923, 0]
click at [622, 211] on div at bounding box center [620, 197] width 85 height 51
click at [640, 160] on div at bounding box center [571, 259] width 403 height 199
click at [616, 211] on div at bounding box center [620, 197] width 85 height 51
click at [955, 233] on span "Change selection" at bounding box center [975, 237] width 66 height 11
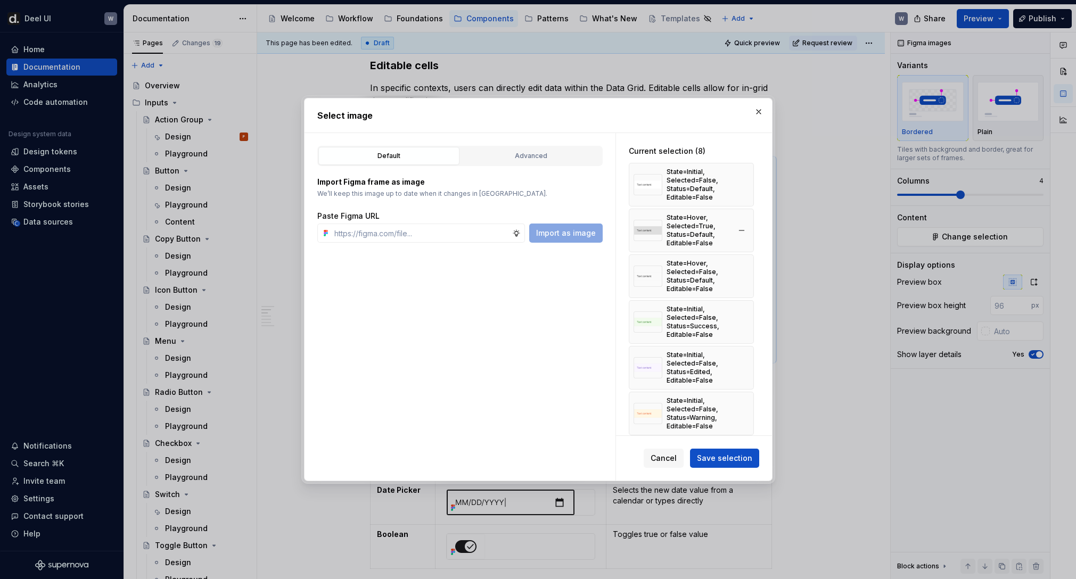
type textarea "*"
click at [518, 157] on div "Advanced" at bounding box center [531, 156] width 134 height 11
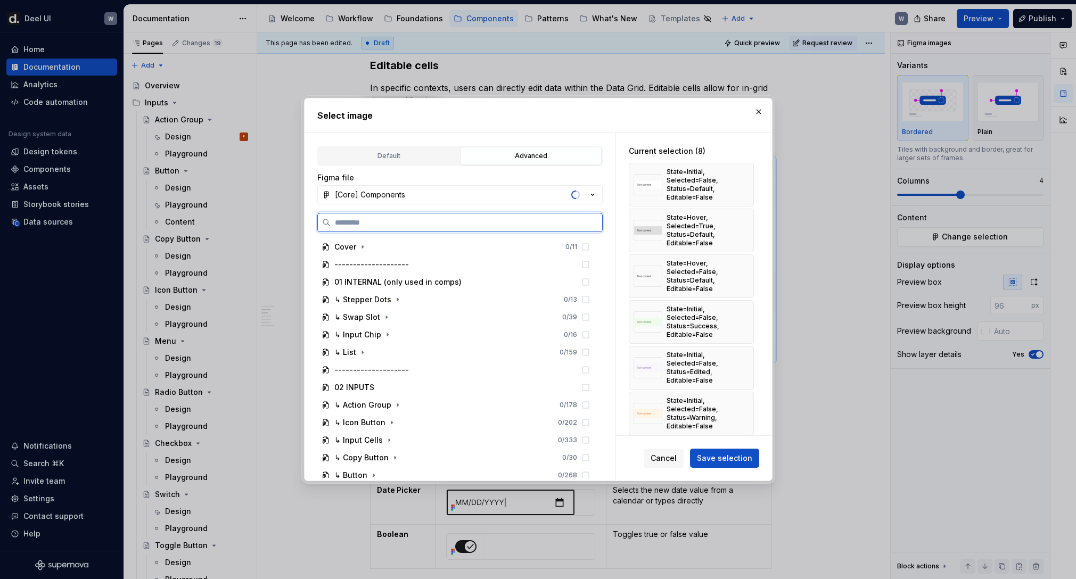
click at [452, 220] on input "search" at bounding box center [467, 222] width 272 height 11
type input "**"
type textarea "*"
type input "****"
type textarea "*"
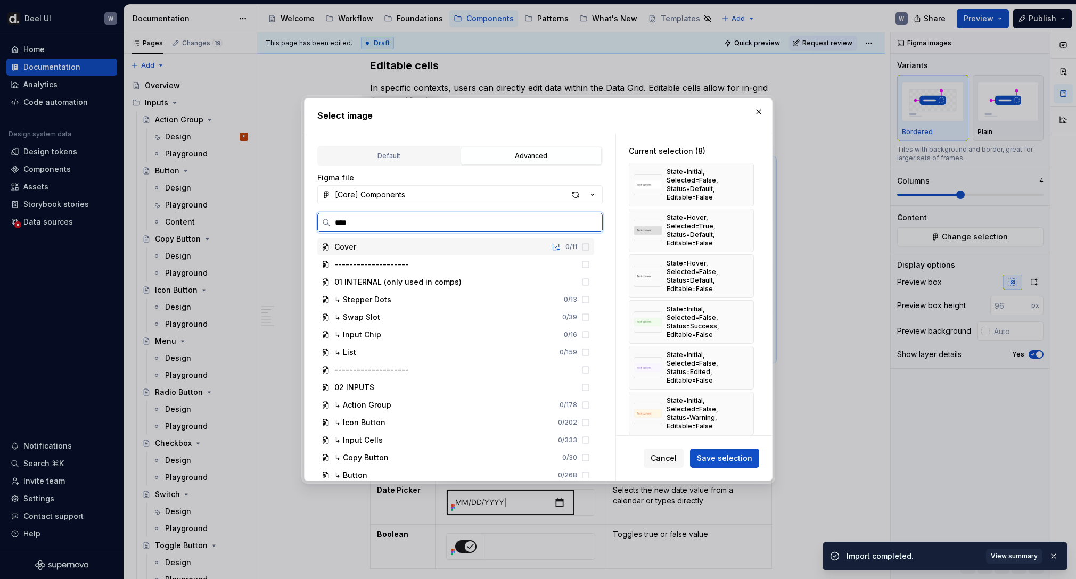
type input "****"
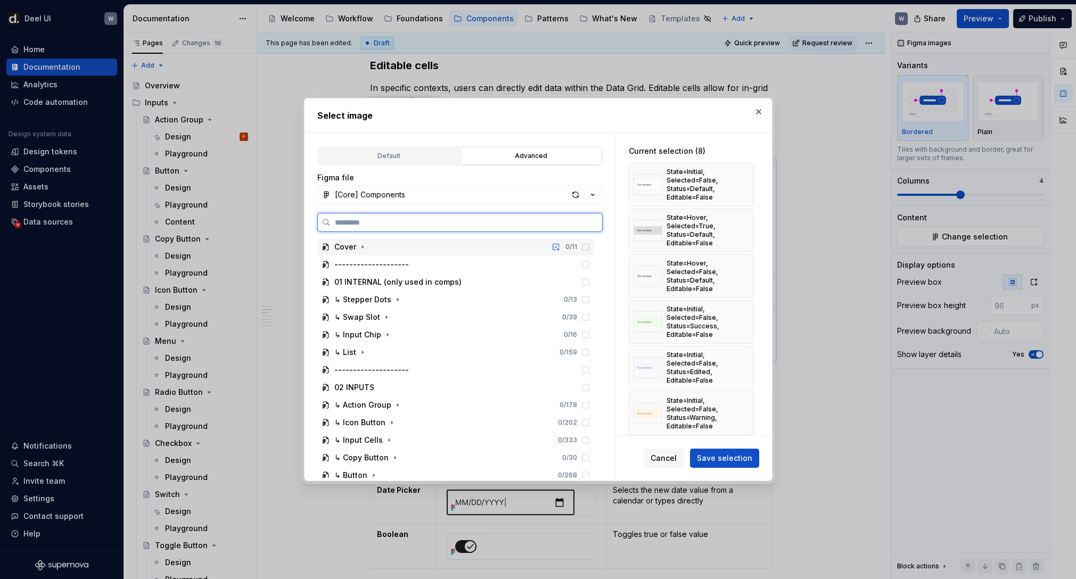
scroll to position [104, 0]
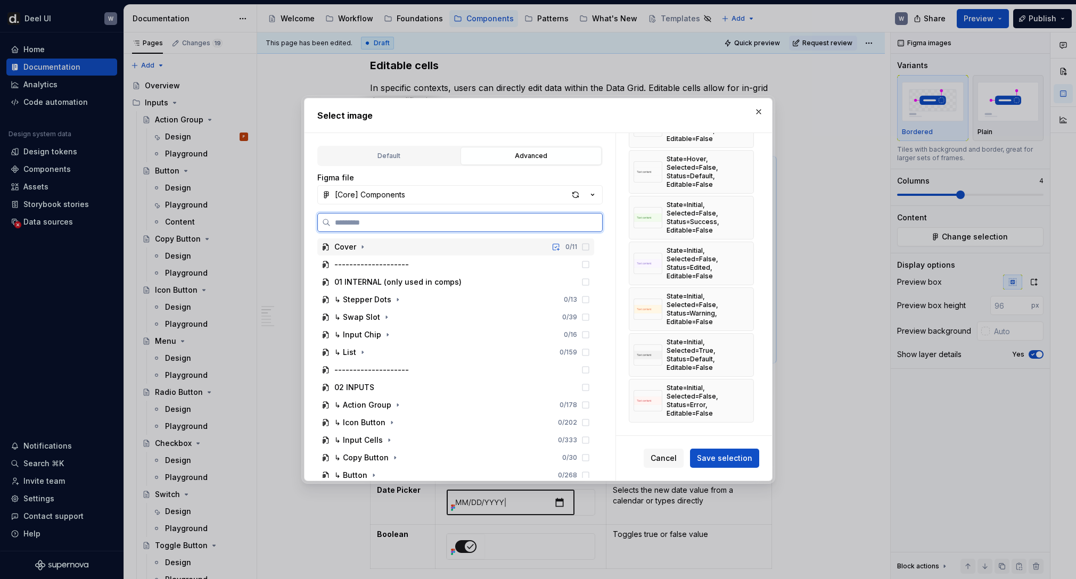
type textarea "*"
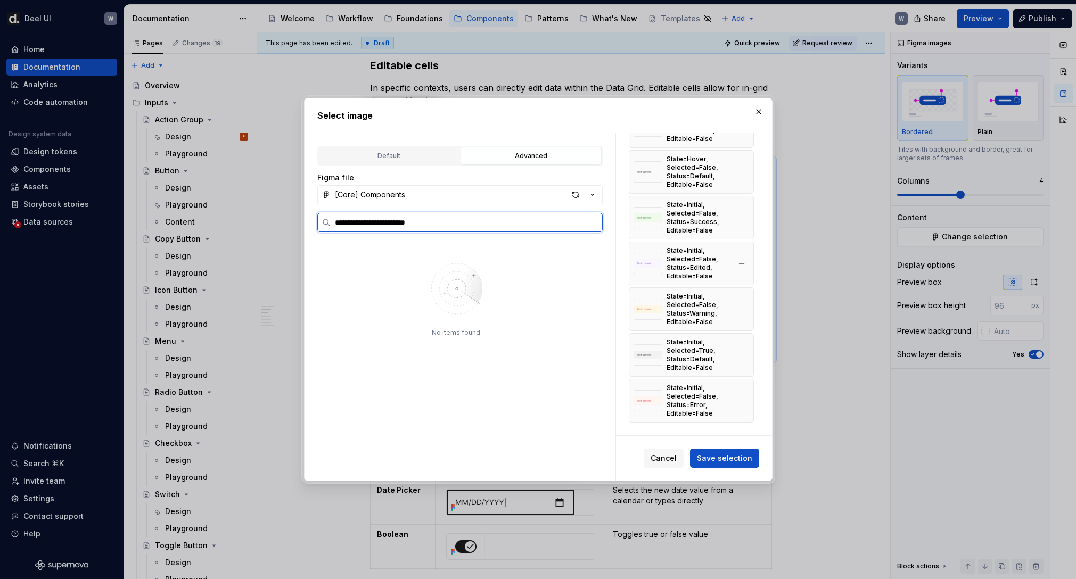
type input "**********"
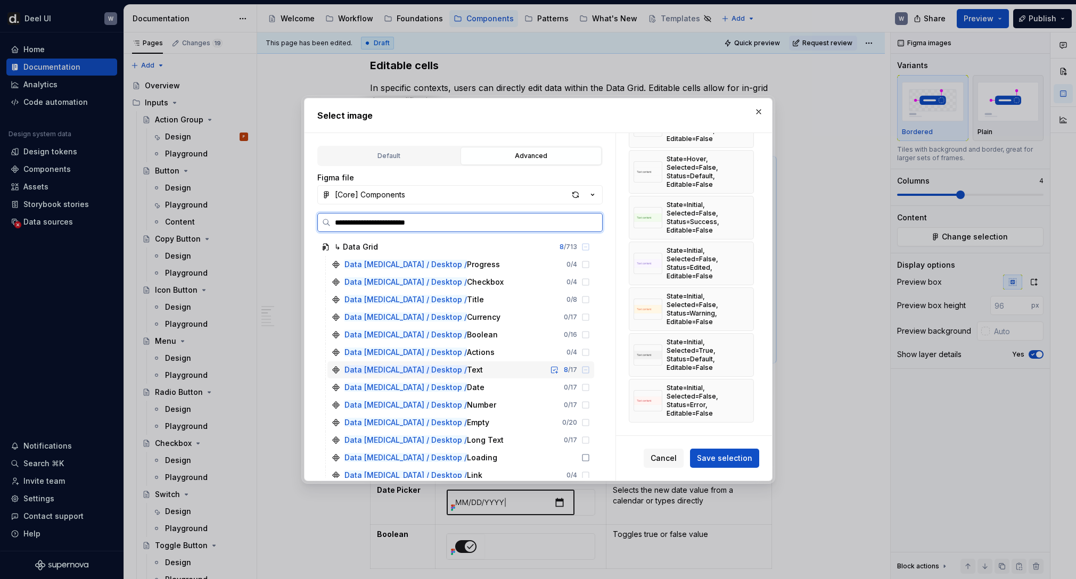
click at [526, 369] on div "Data [MEDICAL_DATA] / Desktop / Text 8 / 17" at bounding box center [460, 370] width 267 height 17
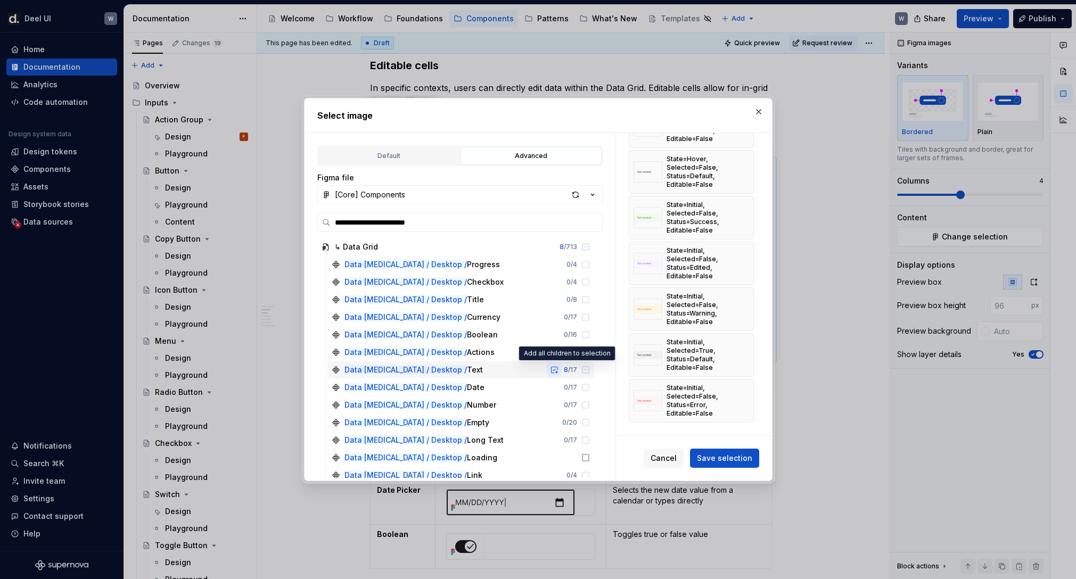
click at [562, 372] on button "button" at bounding box center [554, 370] width 15 height 15
click at [729, 461] on span "Save selection" at bounding box center [724, 458] width 55 height 11
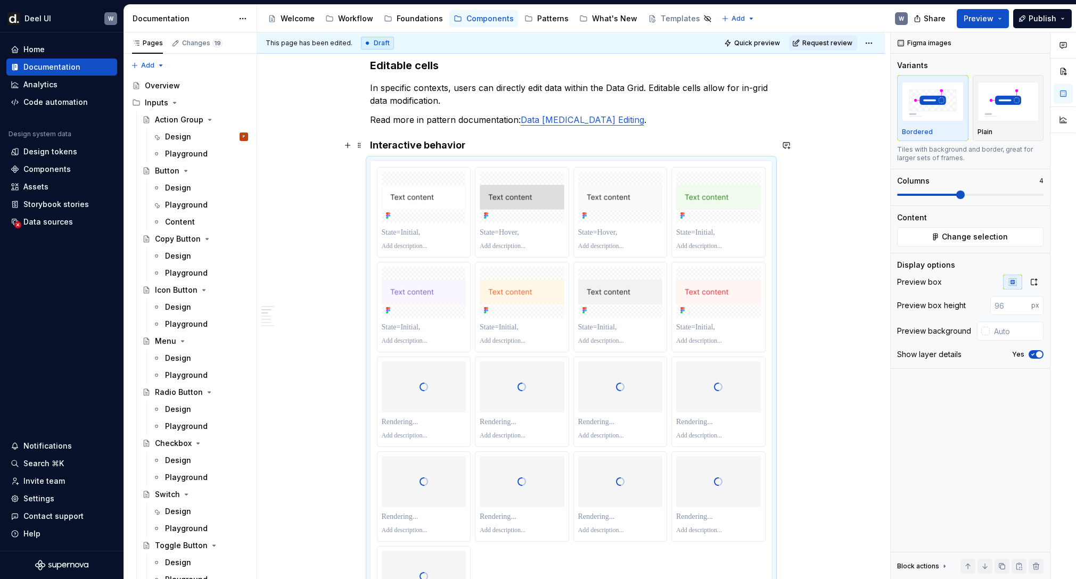
click at [480, 145] on h4 "Interactive behavior" at bounding box center [571, 145] width 403 height 13
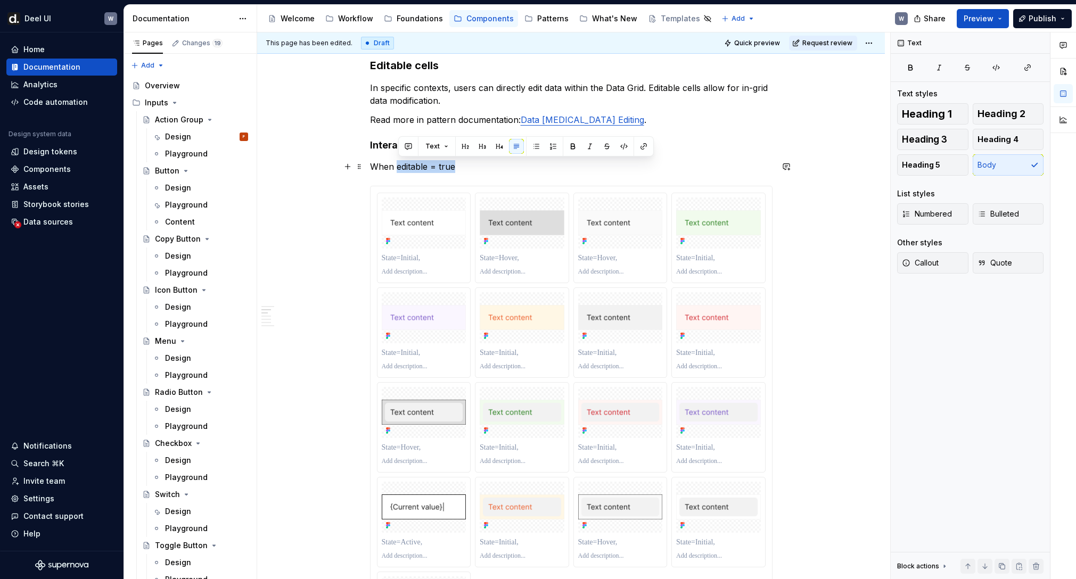
drag, startPoint x: 403, startPoint y: 169, endPoint x: 466, endPoint y: 167, distance: 63.9
click at [466, 167] on p "When editable = true" at bounding box center [571, 166] width 403 height 13
click at [622, 147] on button "button" at bounding box center [624, 146] width 15 height 15
click at [472, 169] on p "When editable = true" at bounding box center [571, 166] width 403 height 13
click at [448, 166] on code "editable = true" at bounding box center [427, 167] width 67 height 12
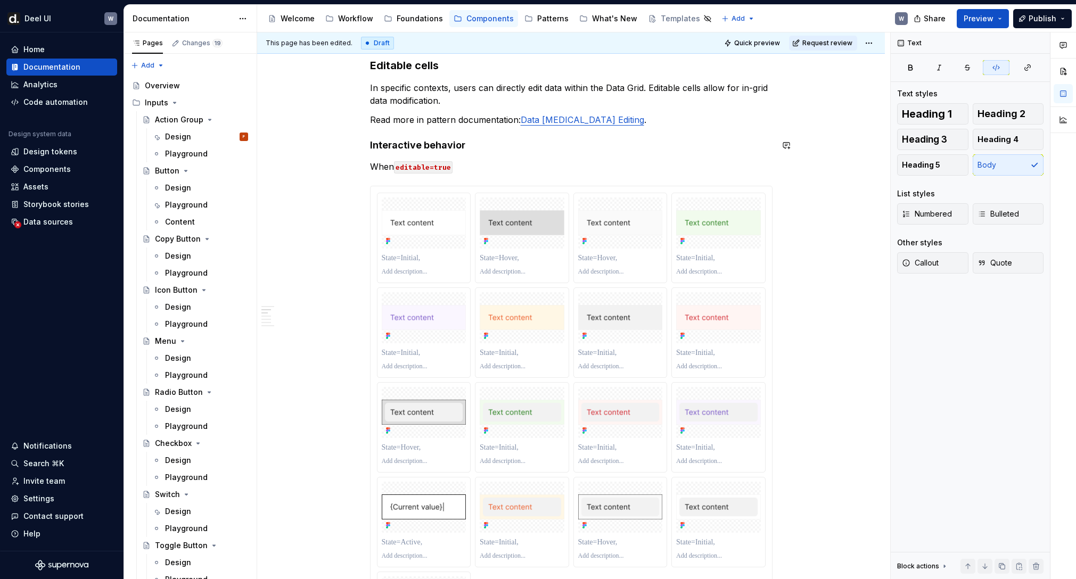
click at [501, 165] on p "When editable=true" at bounding box center [571, 166] width 403 height 13
click at [534, 166] on p "When editable=true , a background highlight is enabled to" at bounding box center [571, 166] width 403 height 13
click at [583, 166] on p "When editable=true , a background is enabled to" at bounding box center [571, 166] width 403 height 13
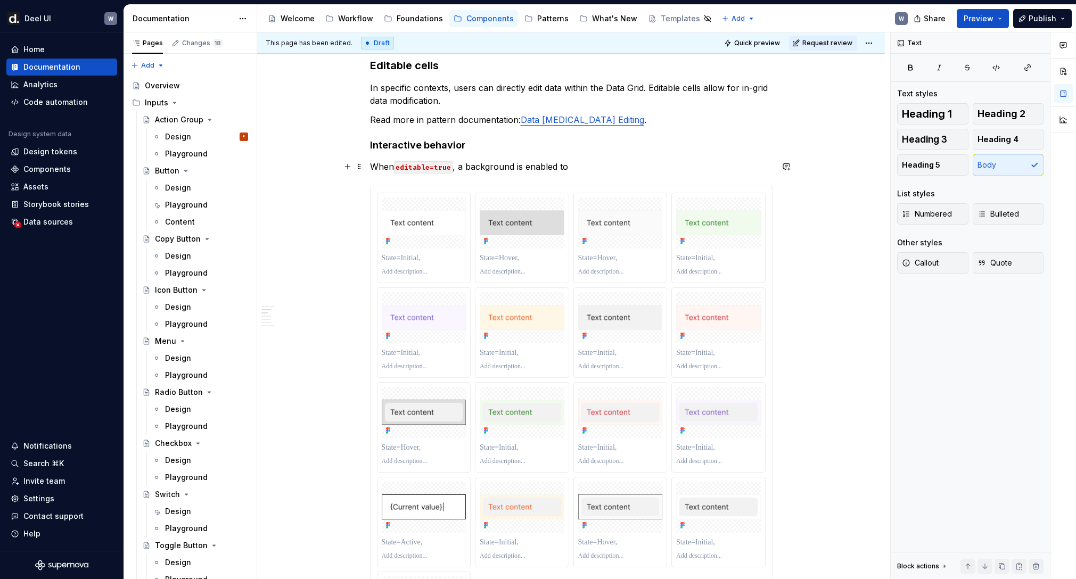
click at [541, 166] on p "When editable=true , a background is enabled to" at bounding box center [571, 166] width 403 height 13
click at [606, 162] on p "When editable=true , a background is displayed to" at bounding box center [571, 166] width 403 height 13
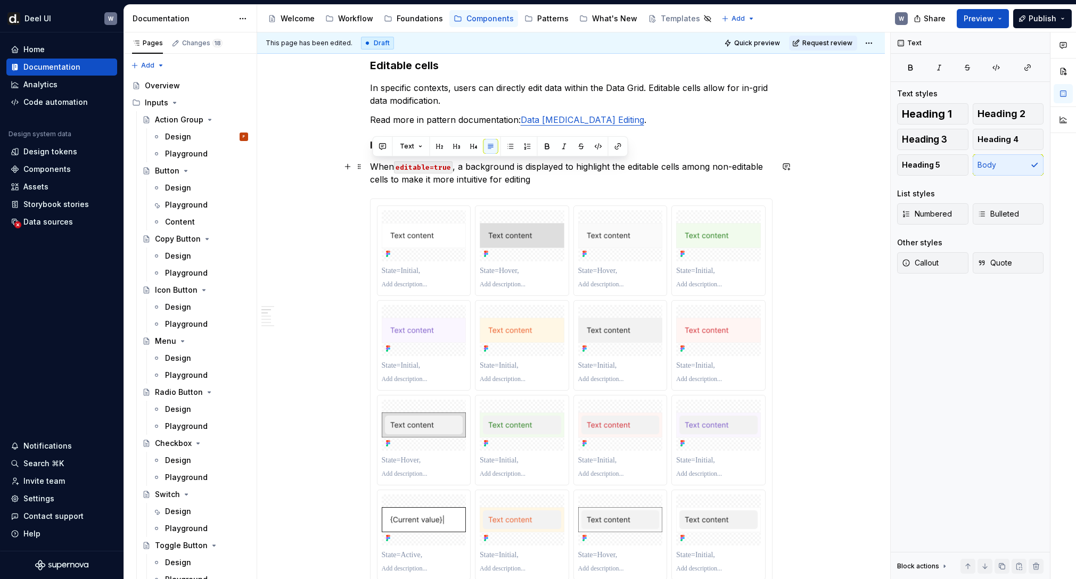
drag, startPoint x: 556, startPoint y: 182, endPoint x: 369, endPoint y: 165, distance: 187.7
copy p "When editable=true , a background is displayed to highlight the editable cells …"
drag, startPoint x: 397, startPoint y: 168, endPoint x: 451, endPoint y: 166, distance: 53.8
click at [451, 166] on p "When editable=true, editable cells are highlighted with a background to disting…" at bounding box center [571, 173] width 403 height 26
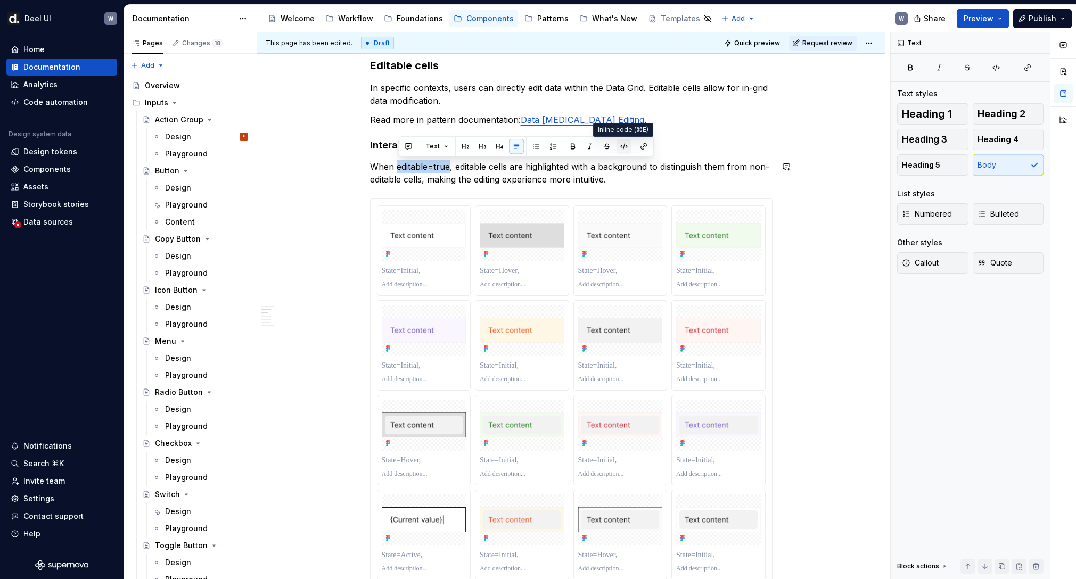
click at [618, 146] on button "button" at bounding box center [624, 146] width 15 height 15
click at [496, 178] on p "When editable=true , editable cells are highlighted with a background to distin…" at bounding box center [571, 173] width 403 height 26
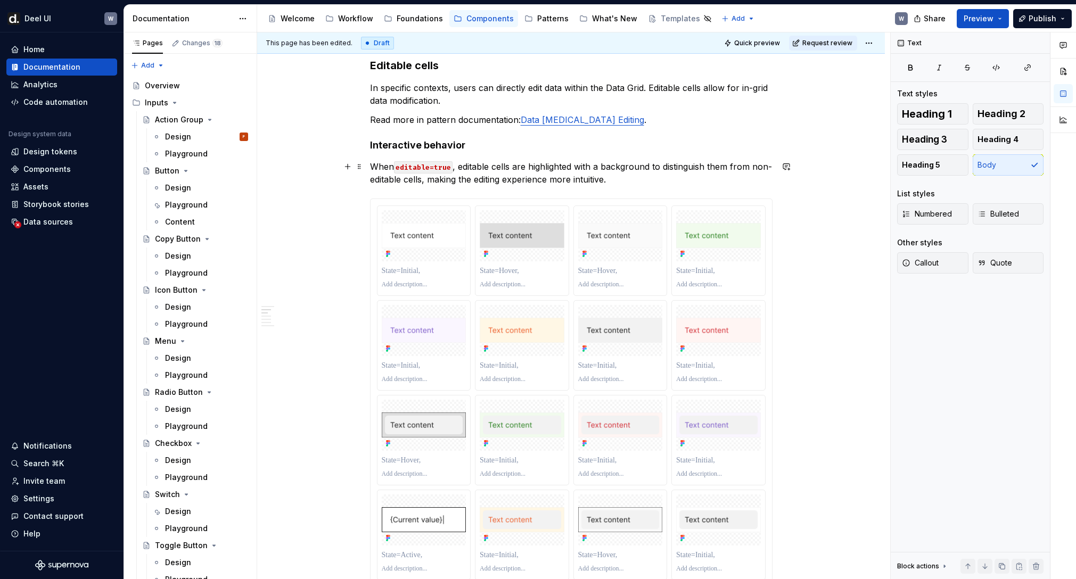
click at [618, 181] on p "When editable=true , editable cells are highlighted with a background to distin…" at bounding box center [571, 173] width 403 height 26
click at [581, 121] on link "Data [MEDICAL_DATA] Editing" at bounding box center [583, 119] width 124 height 11
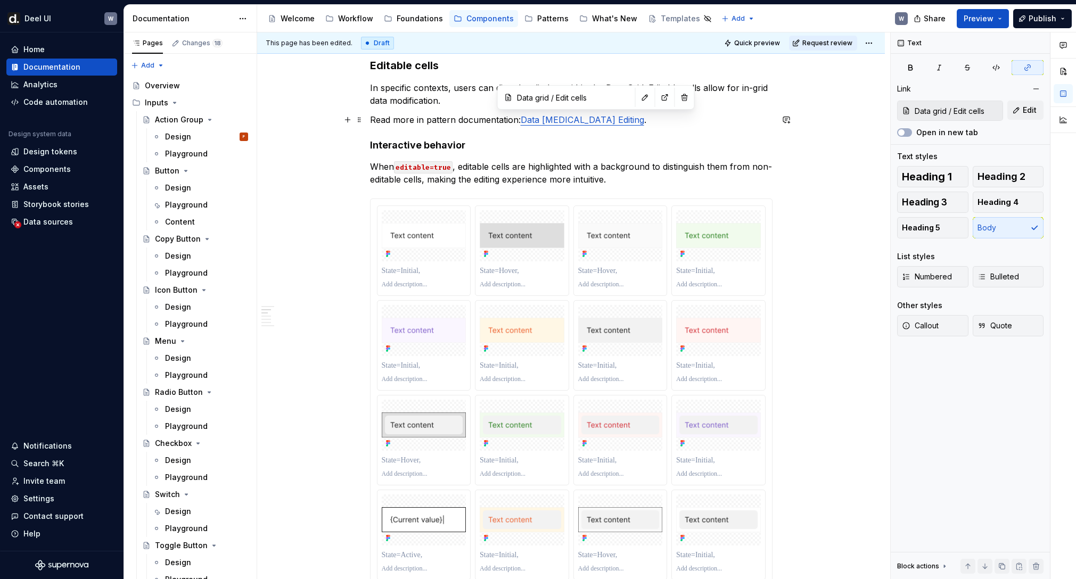
click at [557, 120] on link "Data [MEDICAL_DATA] Editing" at bounding box center [583, 119] width 124 height 11
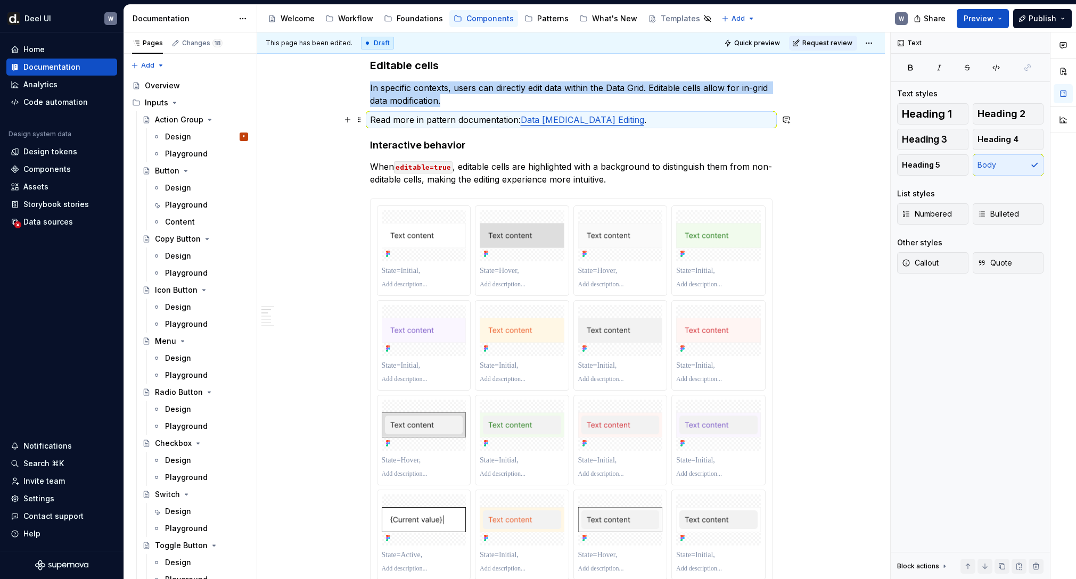
click at [559, 121] on link "Data [MEDICAL_DATA] Editing" at bounding box center [583, 119] width 124 height 11
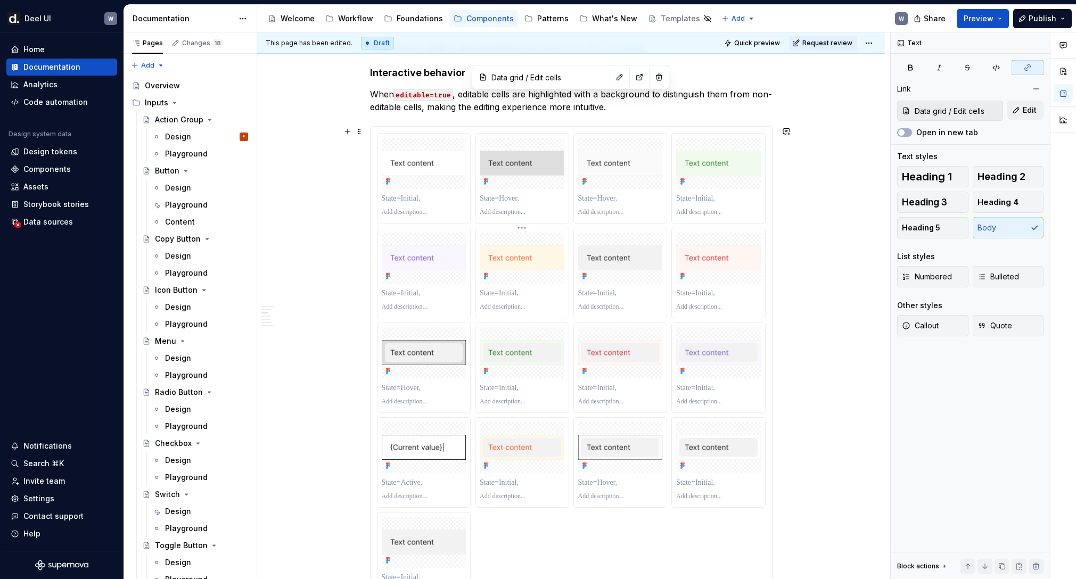
scroll to position [987, 0]
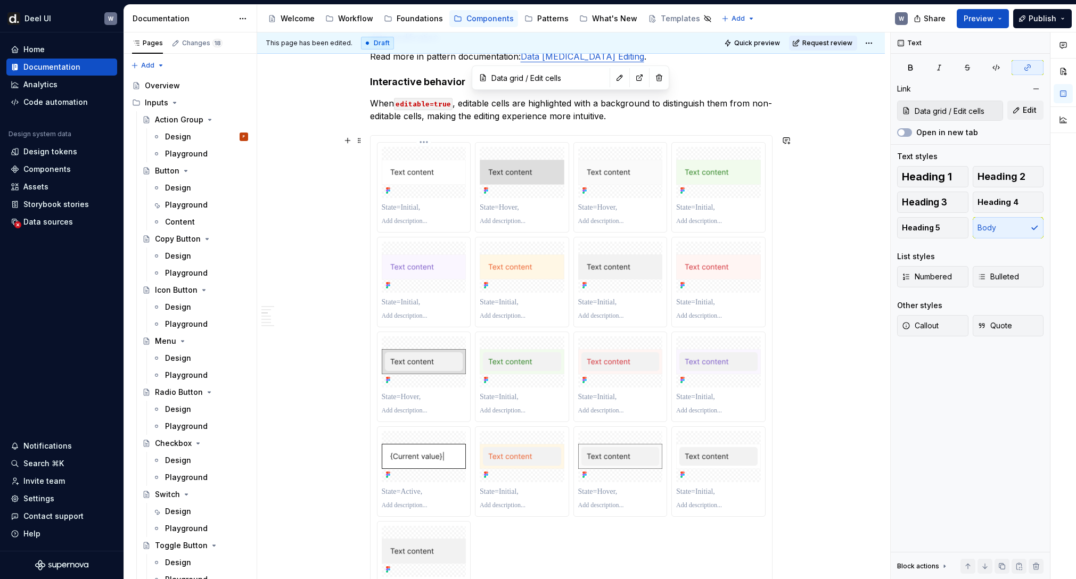
click at [446, 212] on p at bounding box center [424, 207] width 85 height 11
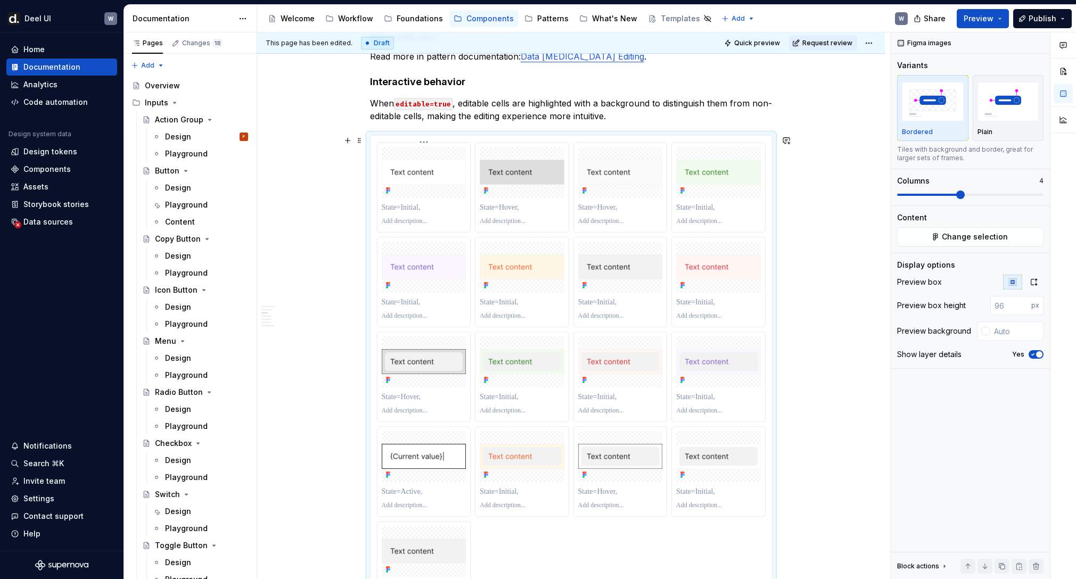
click at [426, 144] on html "[PERSON_NAME] UI W Home Documentation Analytics Code automation Design system d…" at bounding box center [538, 289] width 1076 height 579
click at [468, 218] on div "Delete item" at bounding box center [478, 215] width 78 height 11
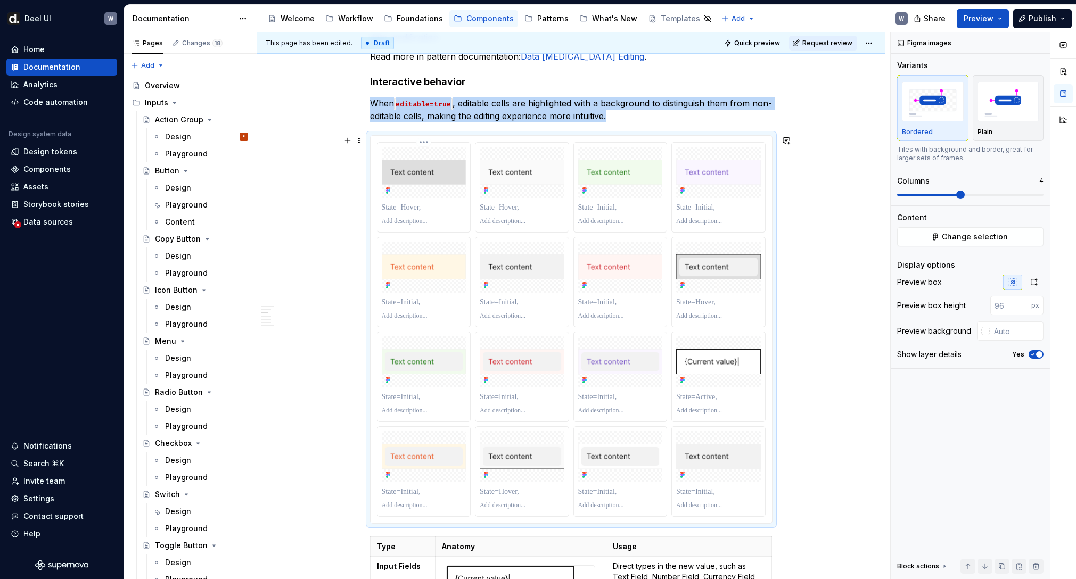
click at [427, 147] on div at bounding box center [424, 172] width 85 height 51
click at [940, 230] on button "Change selection" at bounding box center [970, 236] width 146 height 19
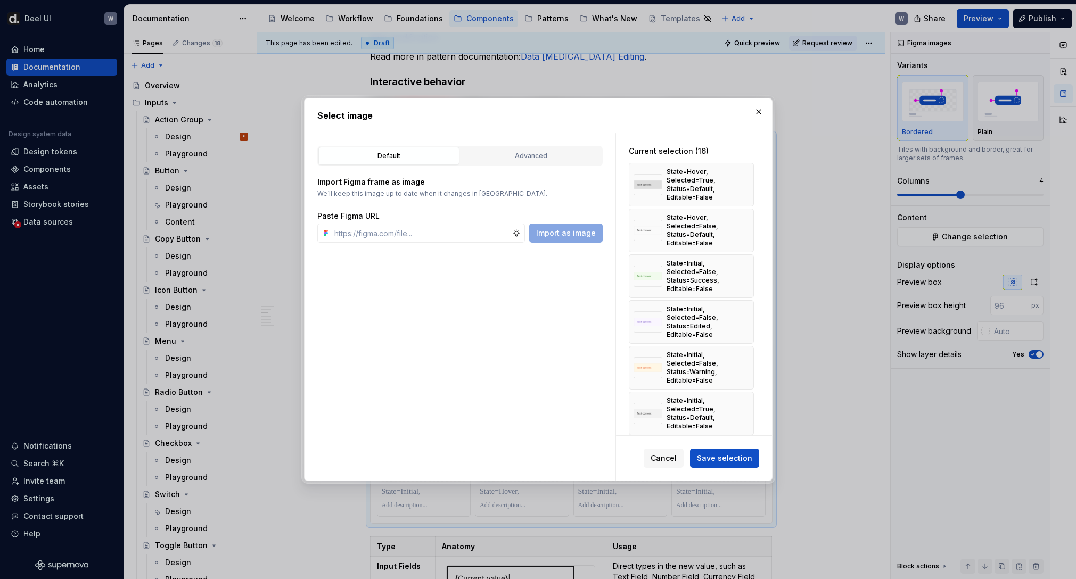
type textarea "*"
click at [748, 186] on button "button" at bounding box center [741, 184] width 15 height 15
click at [749, 186] on button "button" at bounding box center [741, 184] width 15 height 15
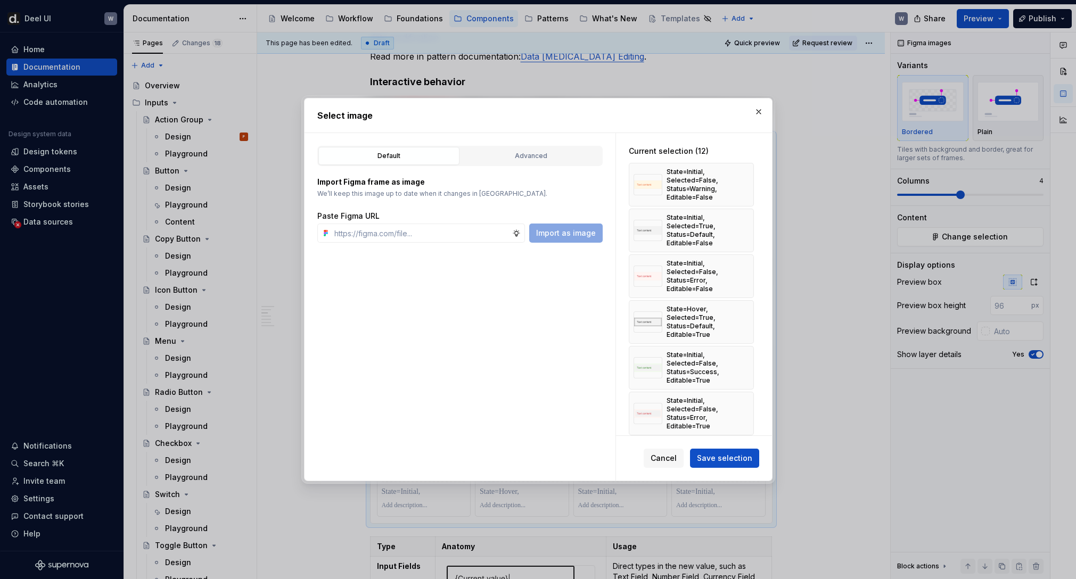
click at [749, 186] on button "button" at bounding box center [741, 184] width 15 height 15
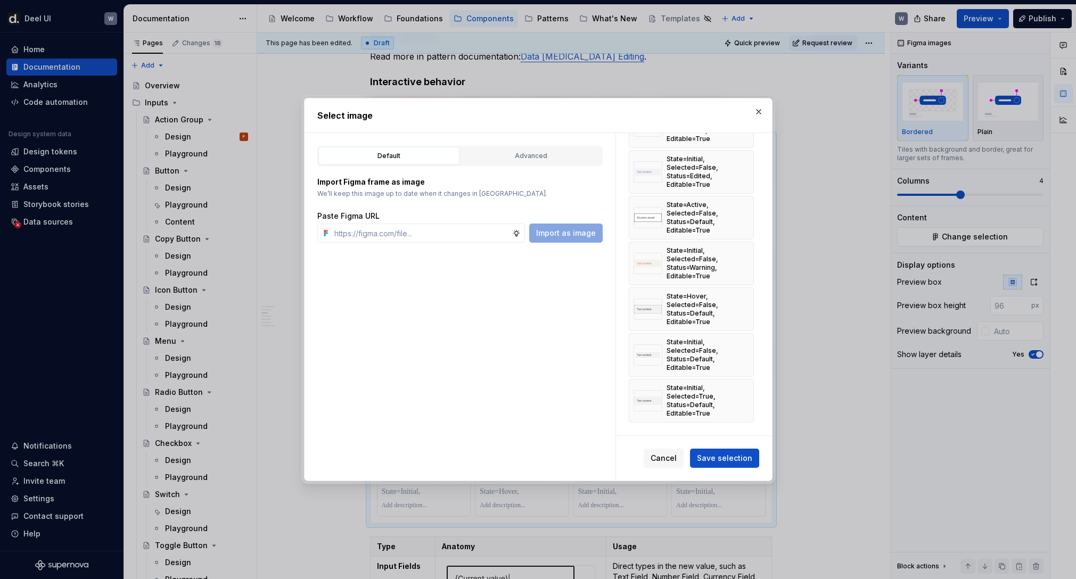
click at [731, 460] on span "Save selection" at bounding box center [724, 458] width 55 height 11
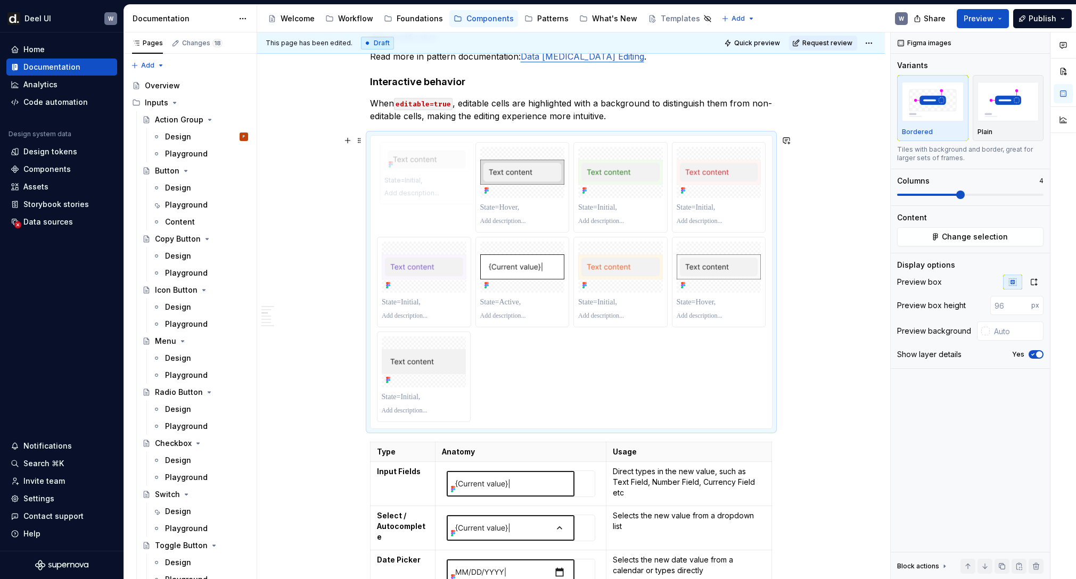
drag, startPoint x: 715, startPoint y: 241, endPoint x: 434, endPoint y: 166, distance: 290.5
click at [434, 166] on body "[PERSON_NAME] UI W Home Documentation Analytics Code automation Design system d…" at bounding box center [538, 289] width 1076 height 579
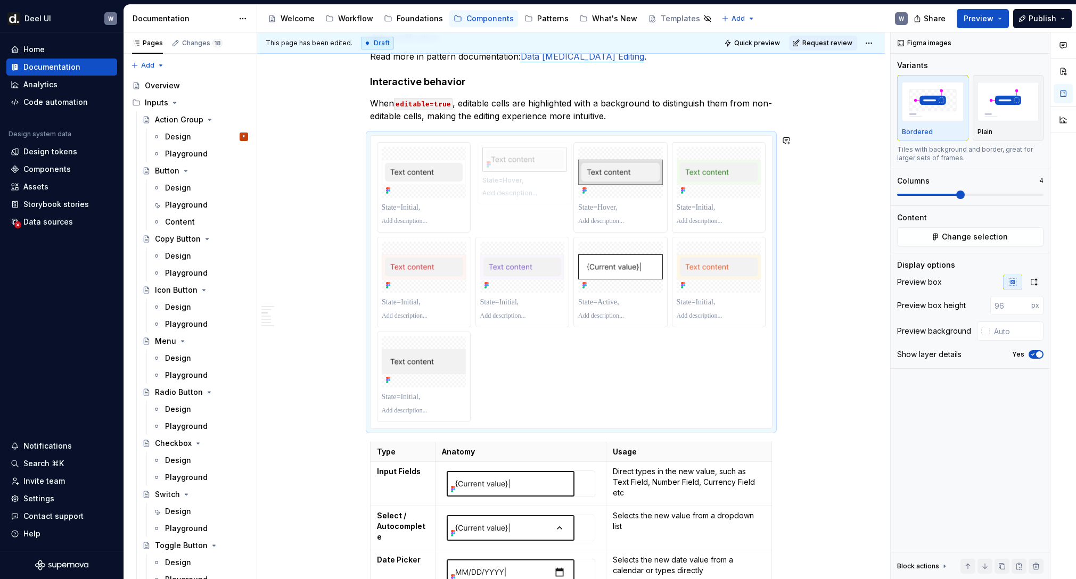
drag, startPoint x: 712, startPoint y: 291, endPoint x: 529, endPoint y: 194, distance: 207.7
click at [529, 194] on body "[PERSON_NAME] UI W Home Documentation Analytics Code automation Design system d…" at bounding box center [538, 289] width 1076 height 579
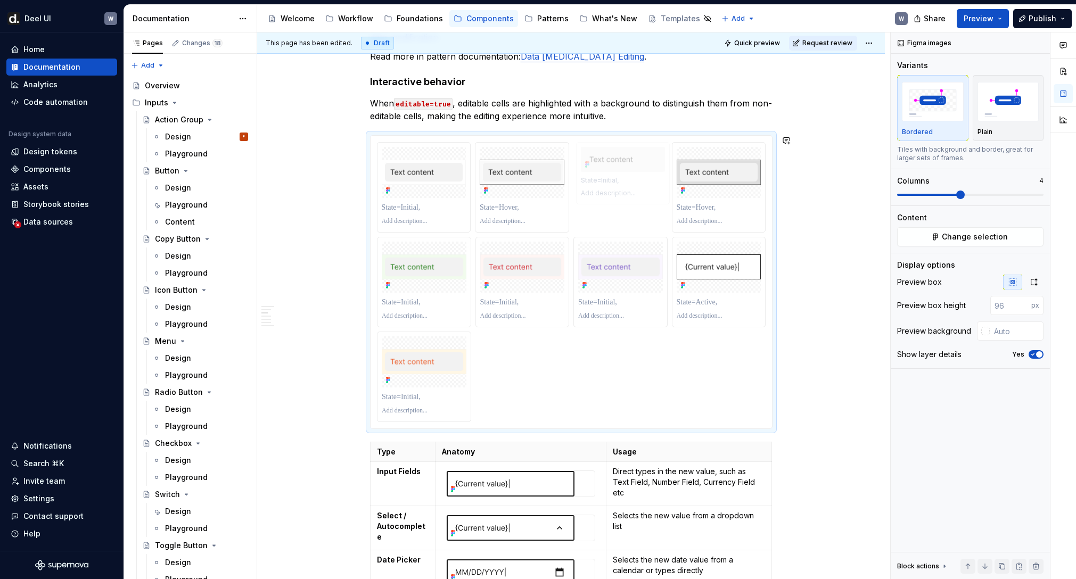
drag, startPoint x: 437, startPoint y: 372, endPoint x: 601, endPoint y: 204, distance: 233.8
click at [596, 206] on body "[PERSON_NAME] UI W Home Documentation Analytics Code automation Design system d…" at bounding box center [538, 289] width 1076 height 579
click at [601, 204] on div at bounding box center [623, 174] width 93 height 62
drag, startPoint x: 708, startPoint y: 287, endPoint x: 439, endPoint y: 276, distance: 269.6
click at [439, 276] on body "[PERSON_NAME] UI W Home Documentation Analytics Code automation Design system d…" at bounding box center [538, 289] width 1076 height 579
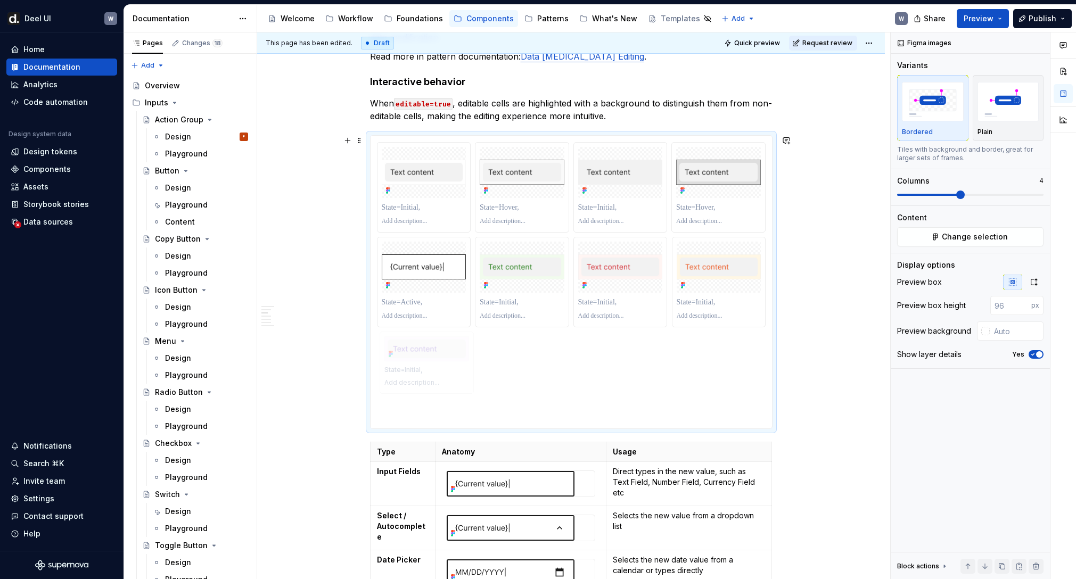
drag, startPoint x: 706, startPoint y: 289, endPoint x: 422, endPoint y: 378, distance: 296.9
click at [421, 207] on p at bounding box center [424, 207] width 85 height 11
click at [1008, 325] on input "text" at bounding box center [1017, 331] width 54 height 19
click at [407, 212] on p at bounding box center [424, 207] width 85 height 11
click at [1027, 333] on input "#FAFAFA" at bounding box center [1018, 331] width 52 height 19
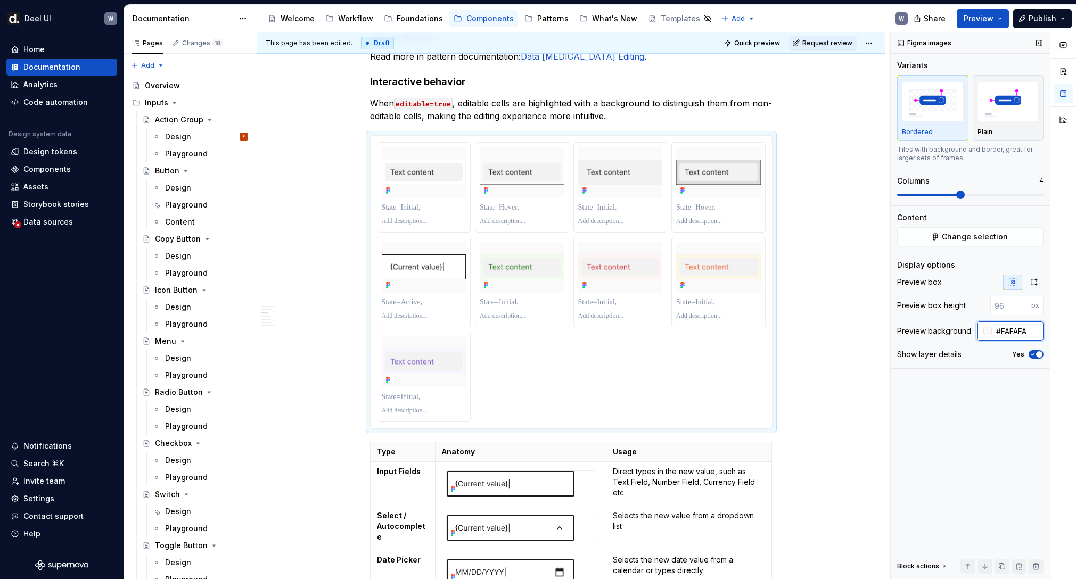
click at [1027, 333] on input "#FAFAFA" at bounding box center [1018, 331] width 52 height 19
type input "#F8F8F8"
type textarea "*"
click at [1027, 335] on input "#F8F8F8" at bounding box center [1018, 331] width 52 height 19
type input "#F7F5F2"
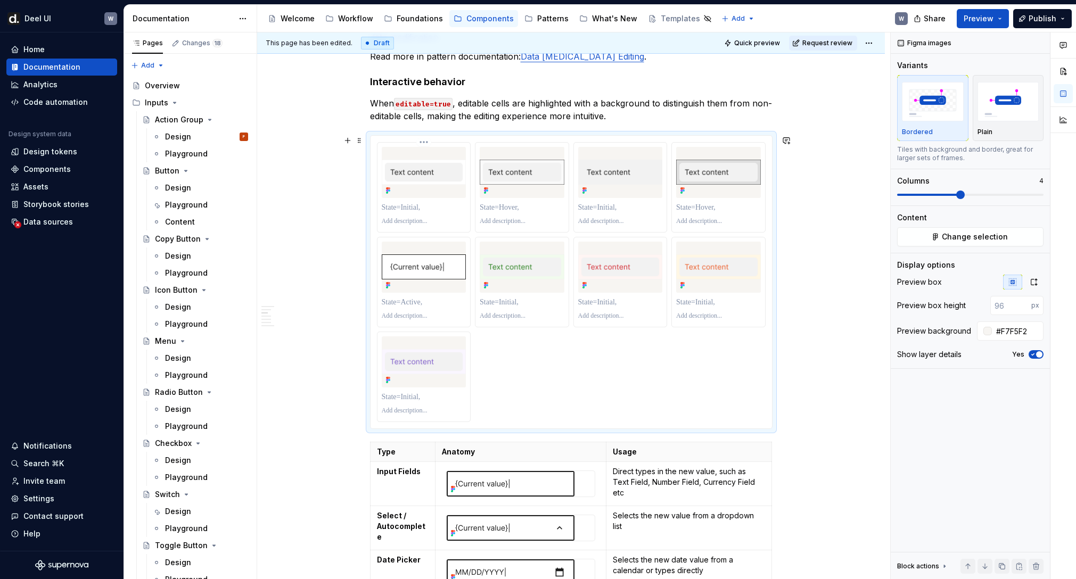
click at [440, 212] on p at bounding box center [424, 207] width 85 height 11
click at [492, 209] on p at bounding box center [522, 207] width 85 height 11
click at [594, 210] on p at bounding box center [620, 207] width 85 height 11
click at [555, 213] on div "*****" at bounding box center [522, 207] width 85 height 15
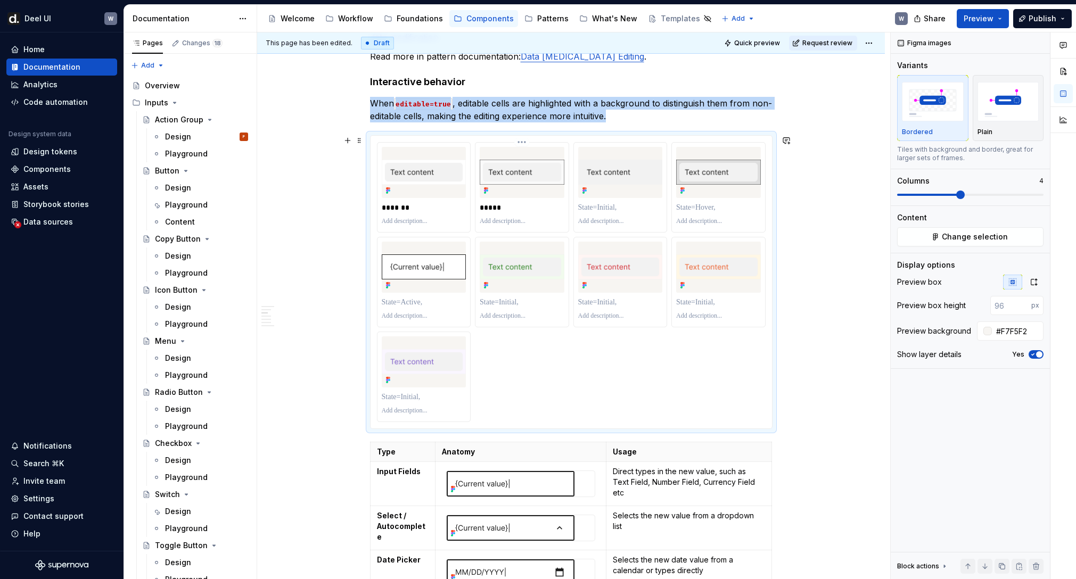
click at [550, 208] on p "*****" at bounding box center [522, 207] width 85 height 11
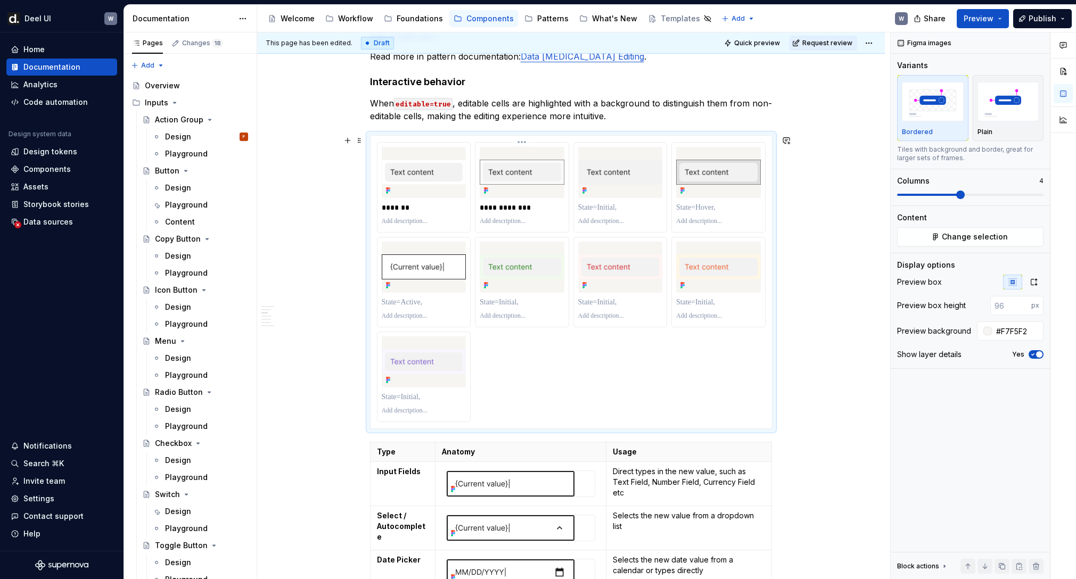
click at [504, 208] on p "**********" at bounding box center [522, 207] width 85 height 11
click at [509, 208] on p "**********" at bounding box center [522, 207] width 85 height 11
click at [521, 218] on p at bounding box center [522, 221] width 85 height 9
click at [606, 207] on p at bounding box center [620, 207] width 85 height 11
click at [604, 208] on p "**********" at bounding box center [620, 207] width 85 height 11
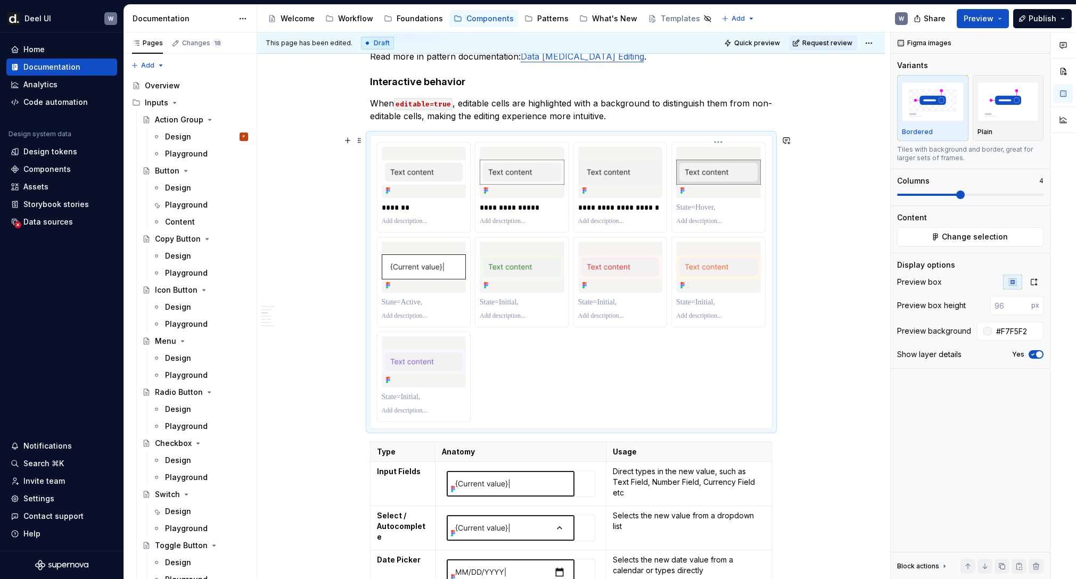
click at [696, 209] on p at bounding box center [718, 207] width 85 height 11
click at [700, 207] on p "**********" at bounding box center [718, 207] width 85 height 11
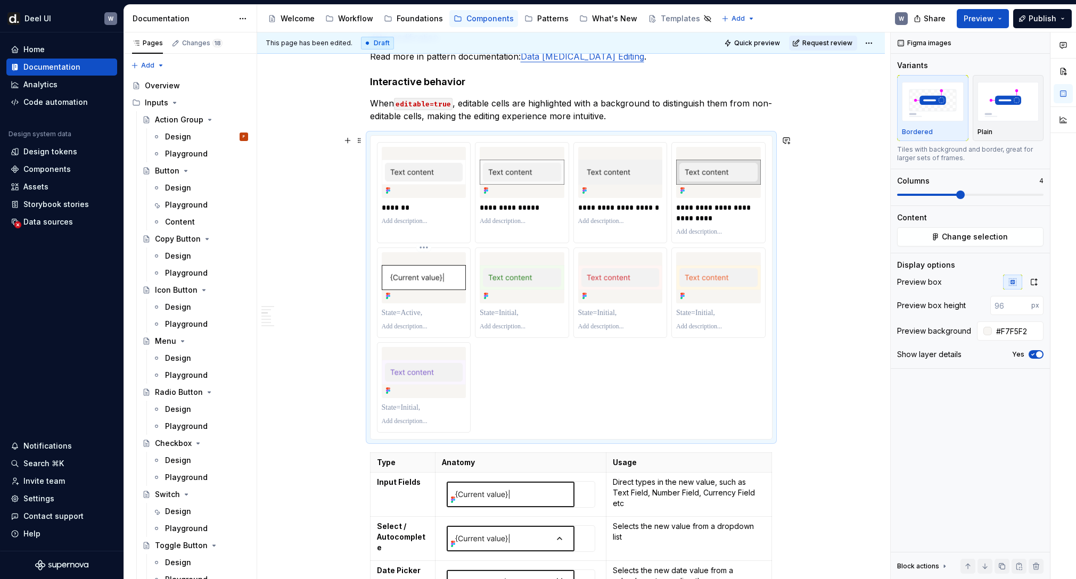
click at [436, 313] on p at bounding box center [424, 313] width 85 height 11
click at [528, 314] on p at bounding box center [522, 313] width 85 height 11
click at [610, 311] on p at bounding box center [620, 313] width 85 height 11
click at [699, 309] on p at bounding box center [718, 313] width 85 height 11
click at [438, 406] on p at bounding box center [424, 408] width 85 height 11
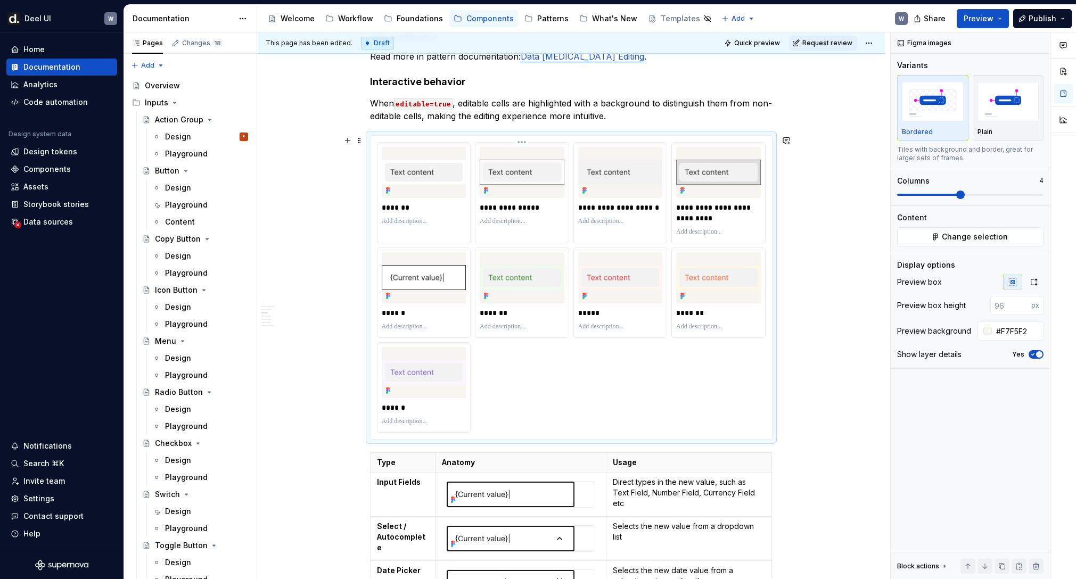
click at [496, 219] on p at bounding box center [522, 221] width 85 height 9
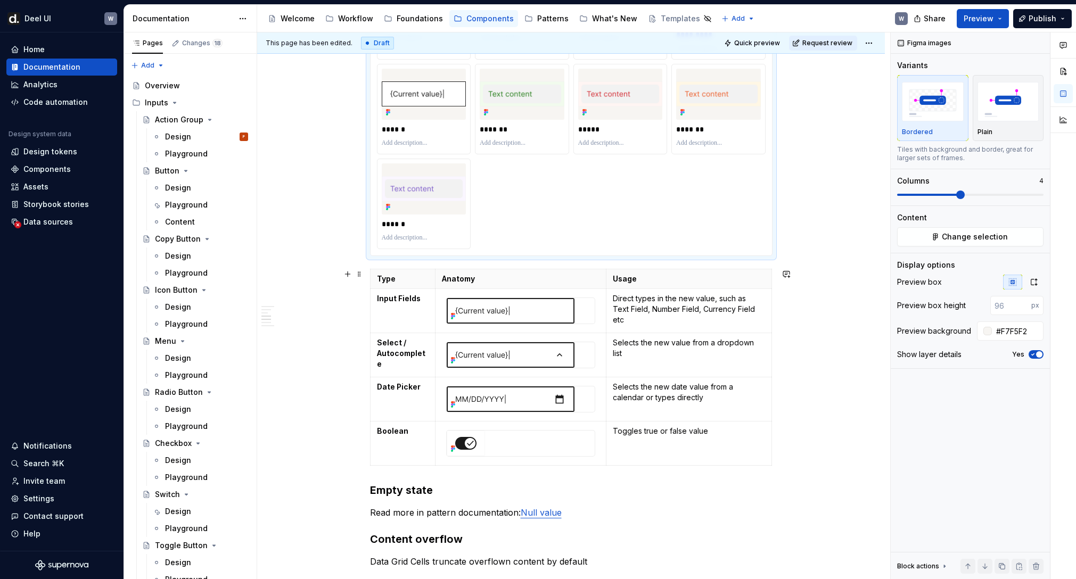
scroll to position [1106, 0]
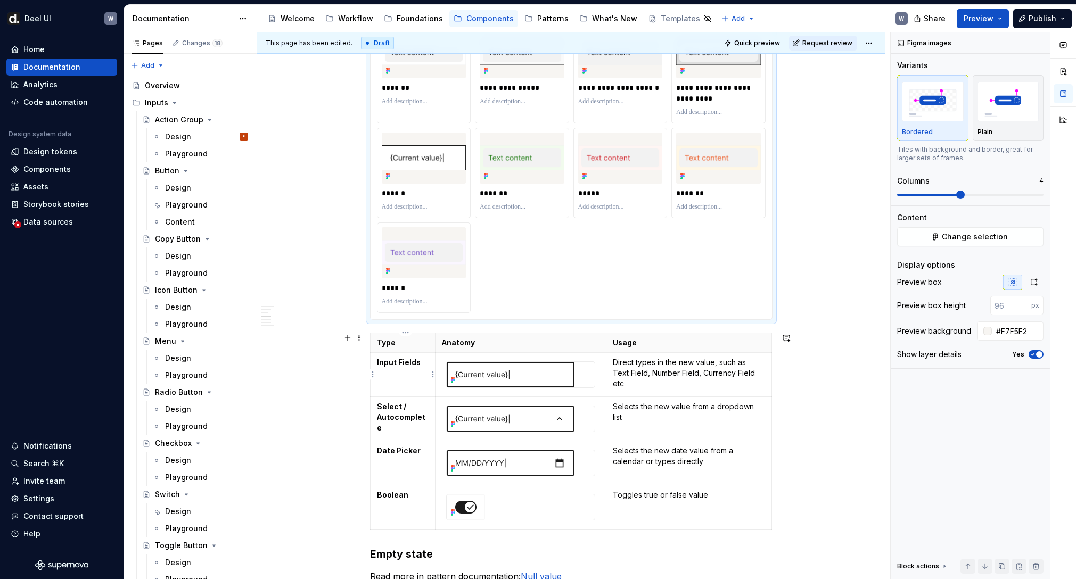
click at [403, 363] on strong "Input Fields" at bounding box center [399, 362] width 44 height 9
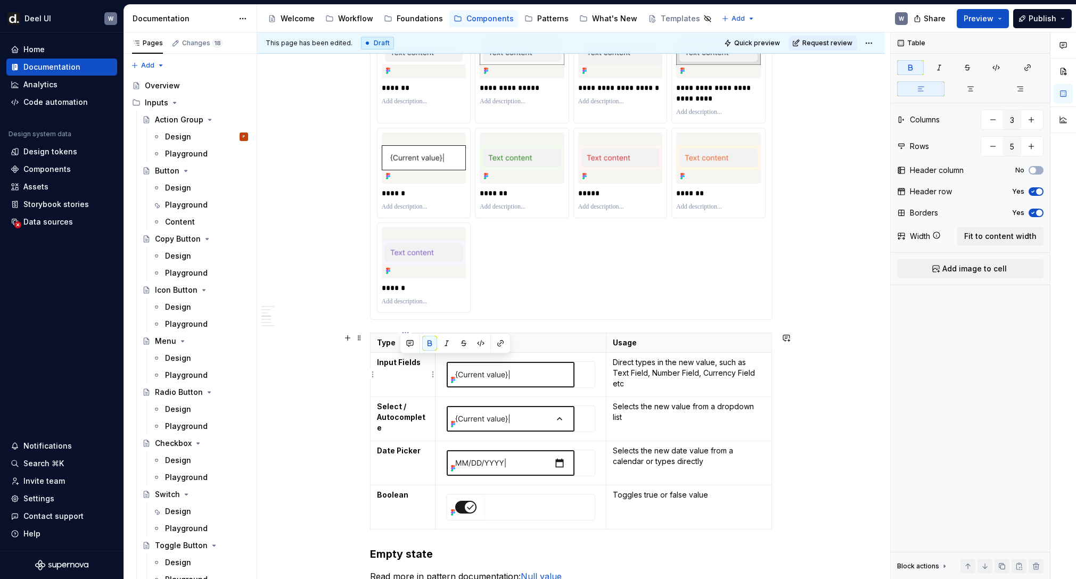
click at [403, 363] on strong "Input Fields" at bounding box center [399, 362] width 44 height 9
click at [407, 363] on p "Direct input" at bounding box center [403, 362] width 52 height 11
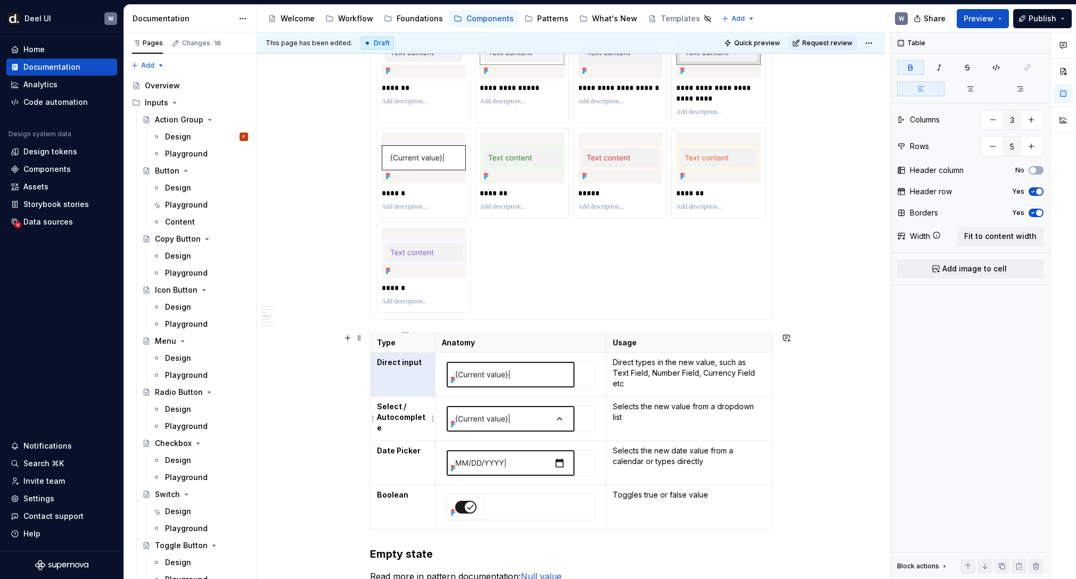
click at [398, 414] on strong "Select / Autocomplete" at bounding box center [401, 417] width 48 height 30
click at [409, 453] on strong "Date Picker" at bounding box center [399, 450] width 44 height 9
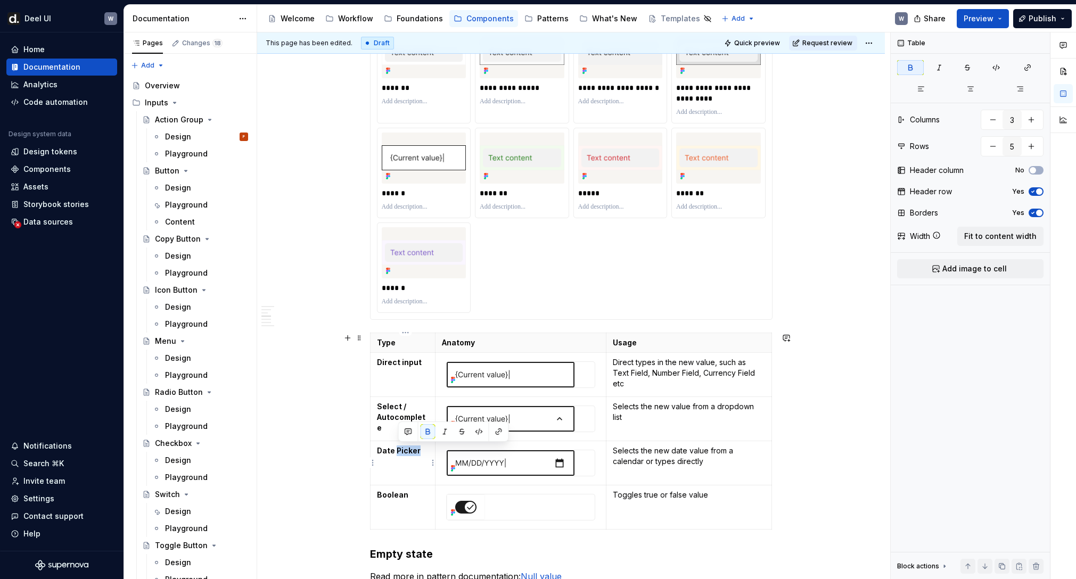
click at [409, 453] on strong "Date Picker" at bounding box center [399, 450] width 44 height 9
click at [332, 396] on div "Guideline Use cell types that correspond to the specific data type being displa…" at bounding box center [571, 489] width 628 height 2822
click at [393, 209] on p at bounding box center [424, 207] width 85 height 9
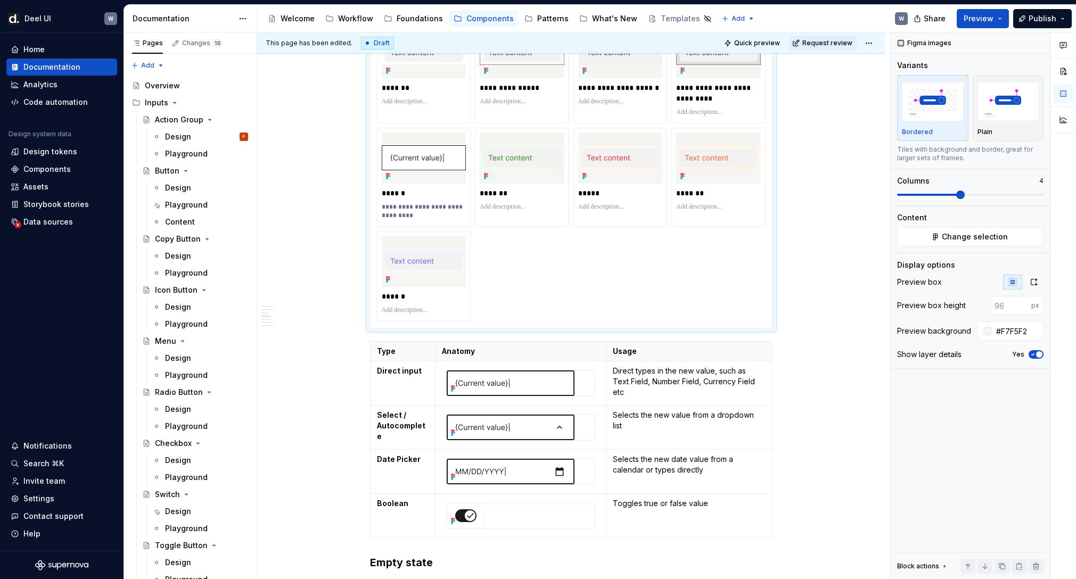
click at [801, 213] on div "Guideline Use cell types that correspond to the specific data type being displa…" at bounding box center [571, 493] width 628 height 2831
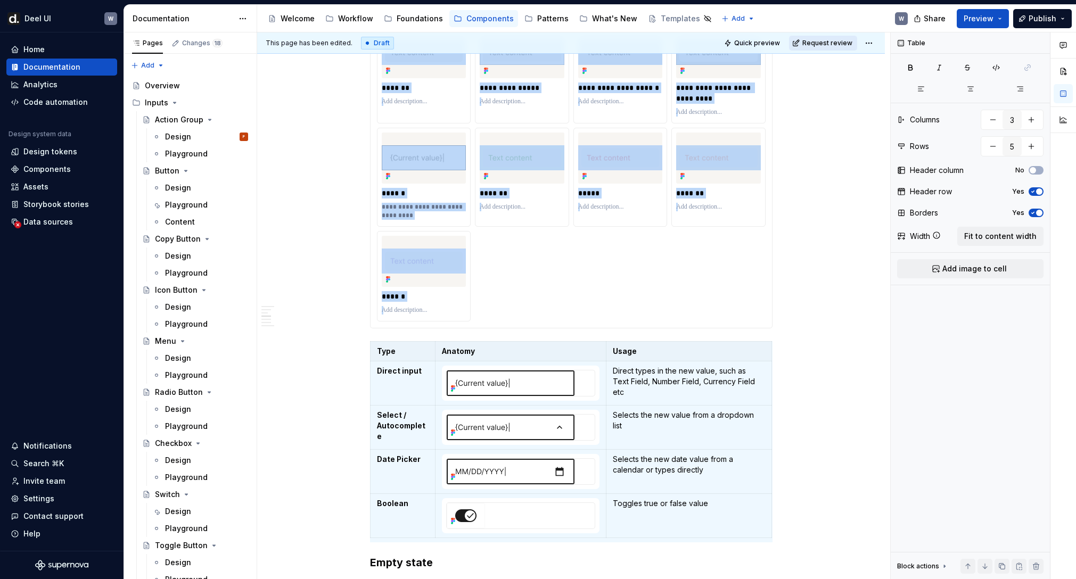
click at [824, 44] on span "Request review" at bounding box center [827, 43] width 50 height 9
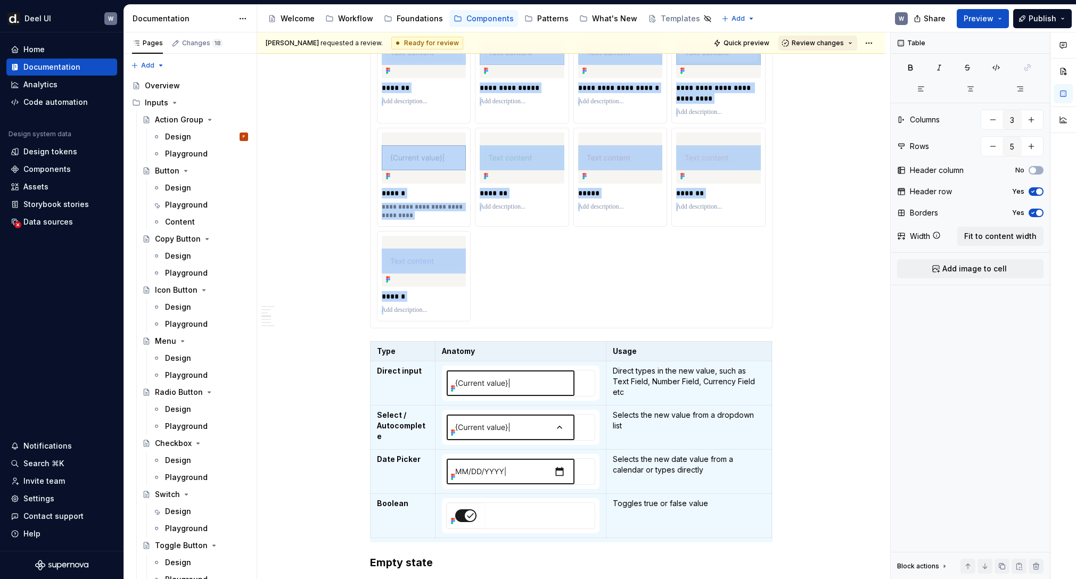
click at [824, 46] on span "Review changes" at bounding box center [818, 43] width 52 height 9
click at [823, 61] on div "Approve" at bounding box center [852, 64] width 93 height 11
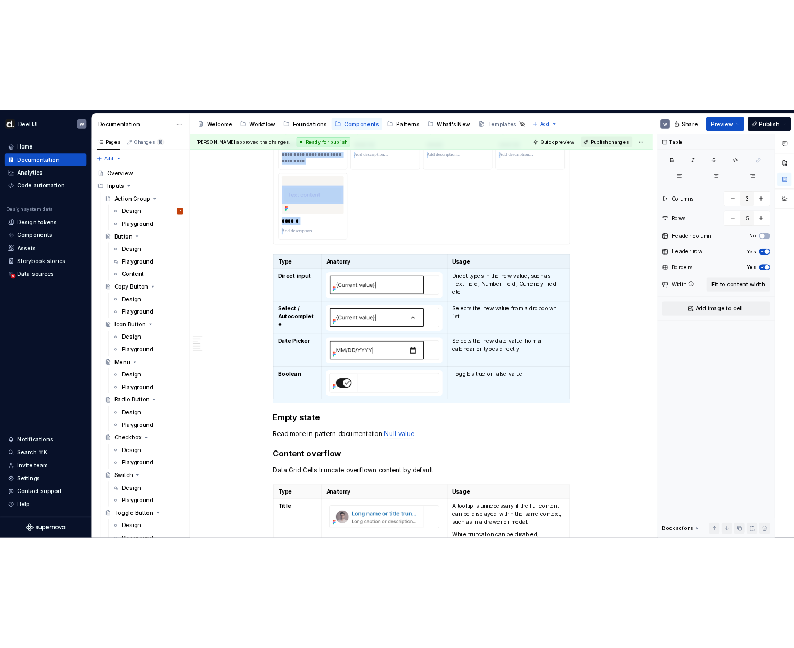
scroll to position [1277, 0]
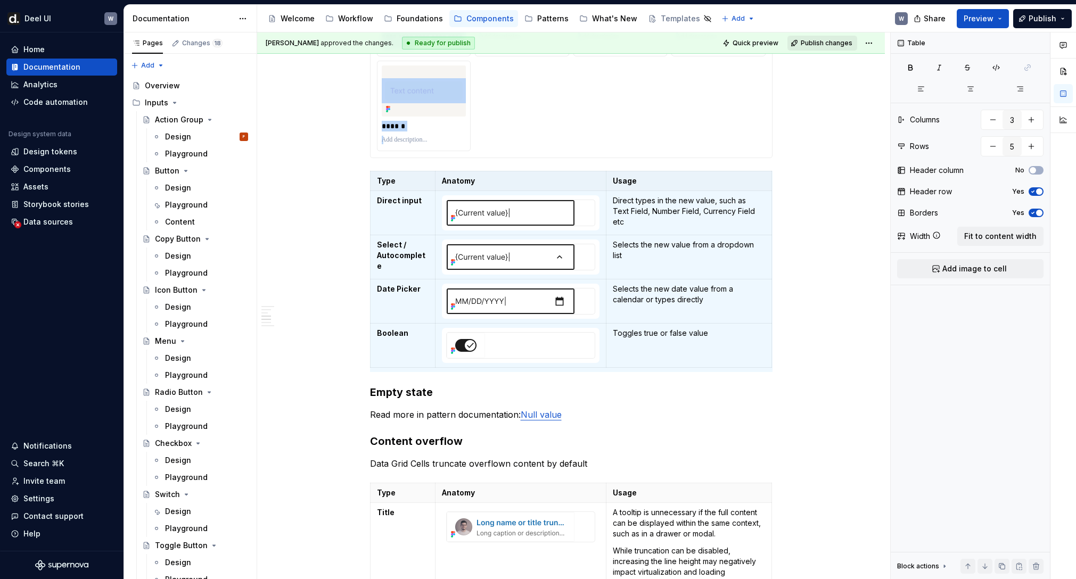
click at [827, 40] on span "Publish changes" at bounding box center [827, 43] width 52 height 9
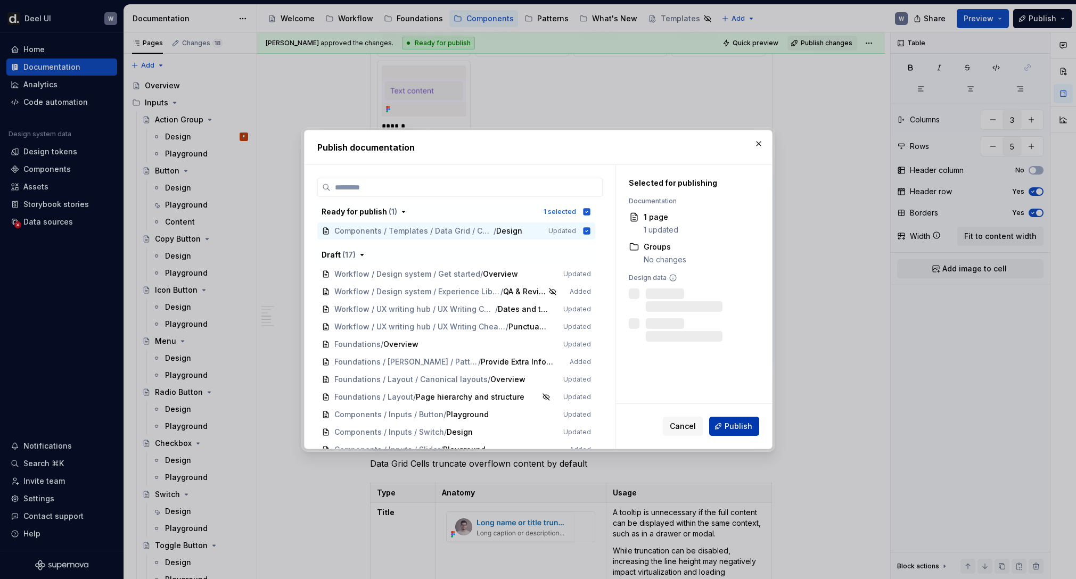
click at [740, 425] on span "Publish" at bounding box center [739, 426] width 28 height 11
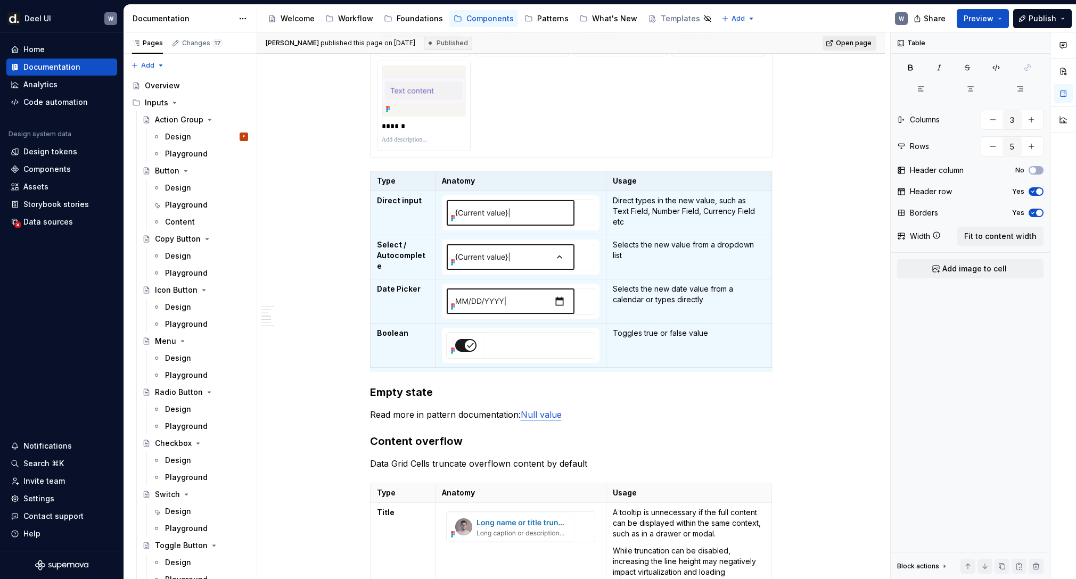
click at [856, 43] on span "Open page" at bounding box center [854, 43] width 36 height 9
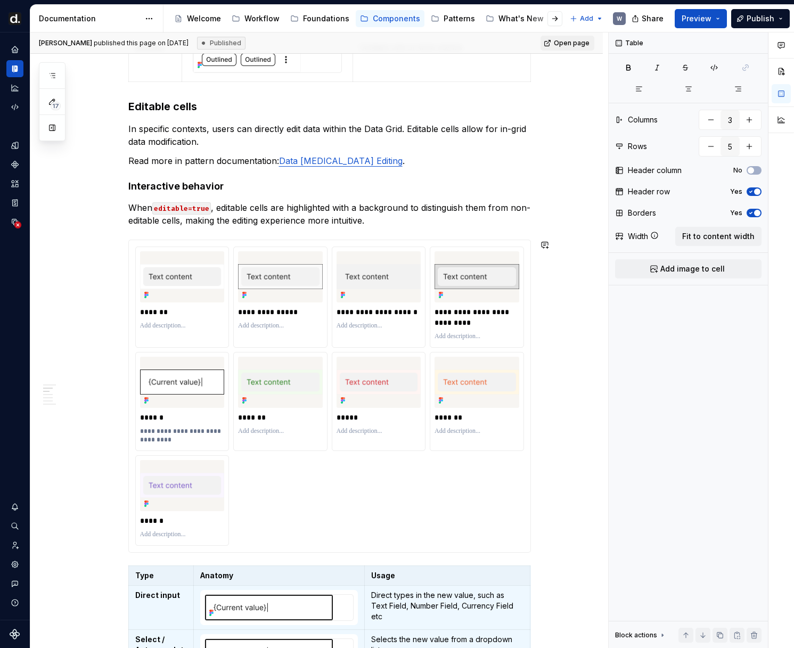
scroll to position [797, 0]
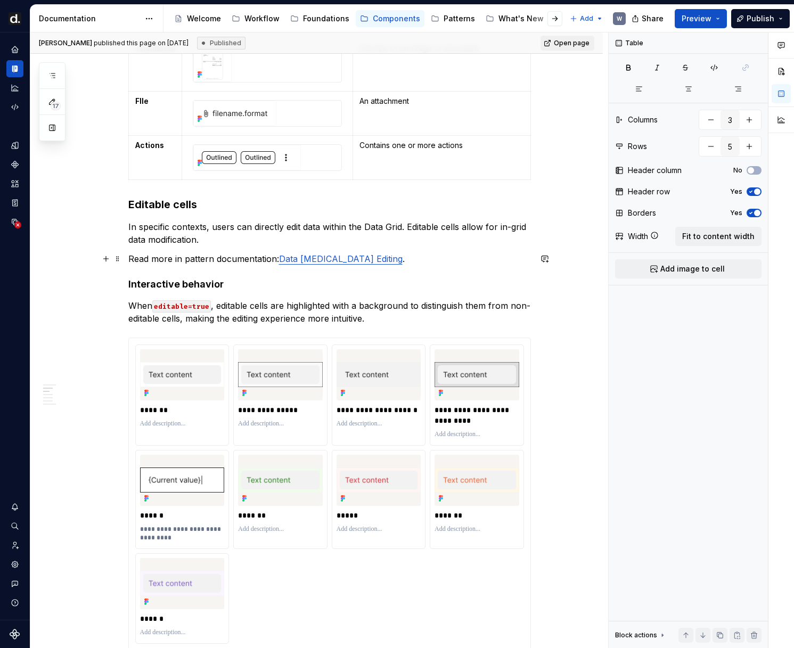
click at [406, 259] on p "Read more in pattern documentation: Data [MEDICAL_DATA] Editing ." at bounding box center [329, 258] width 403 height 13
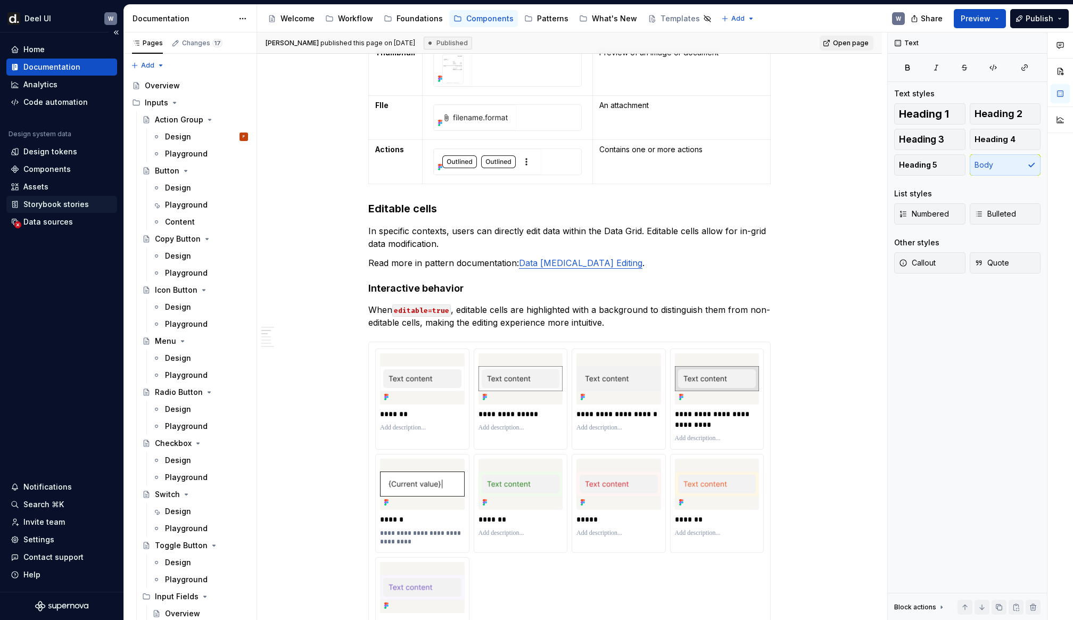
scroll to position [778, 0]
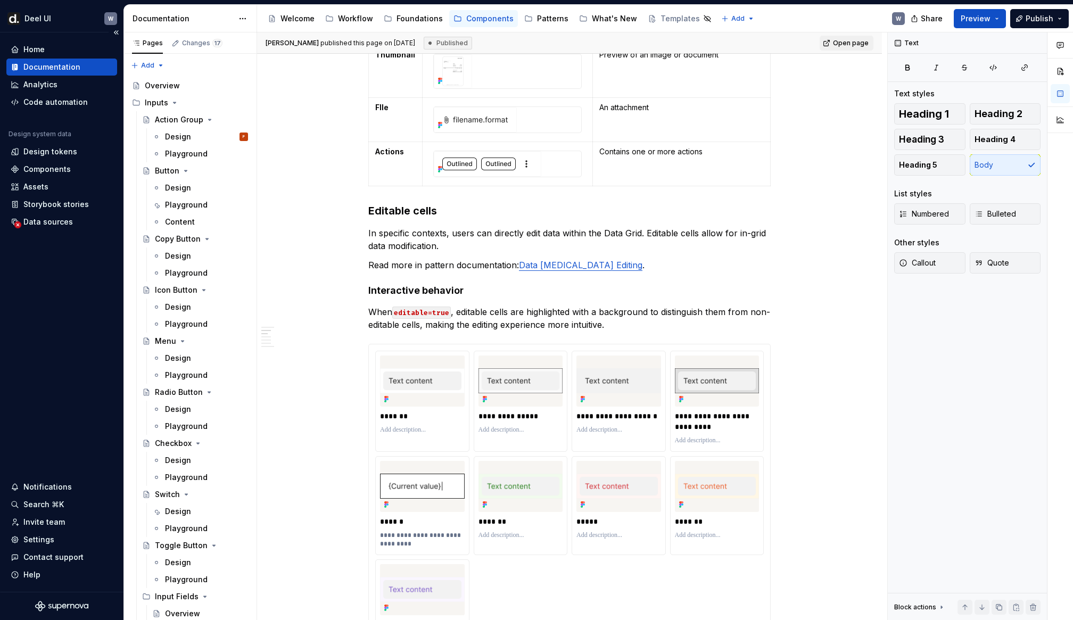
type textarea "*"
